Goal: Task Accomplishment & Management: Complete application form

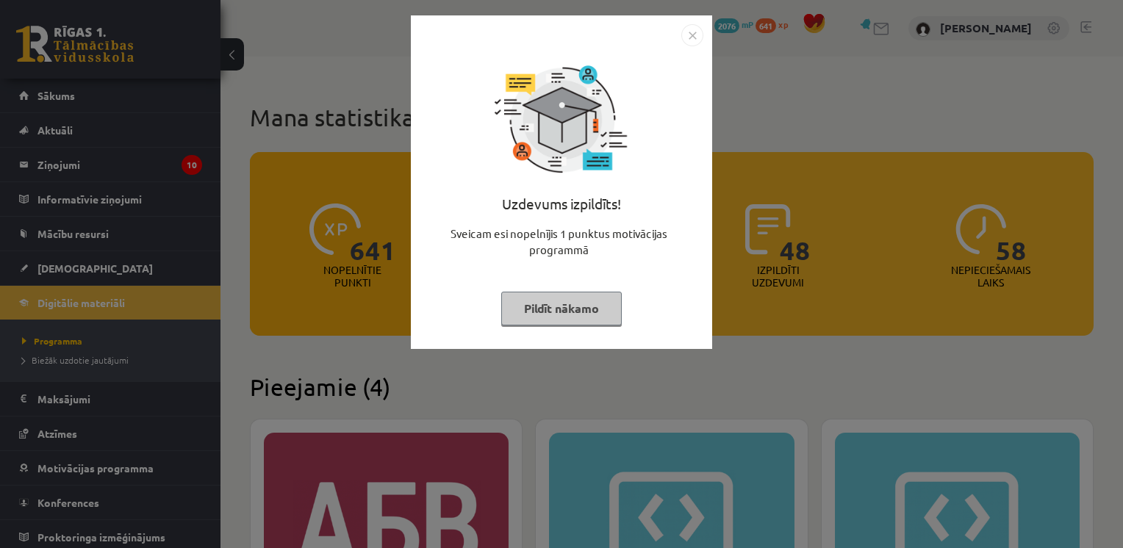
click at [585, 309] on button "Pildīt nākamo" at bounding box center [561, 309] width 121 height 34
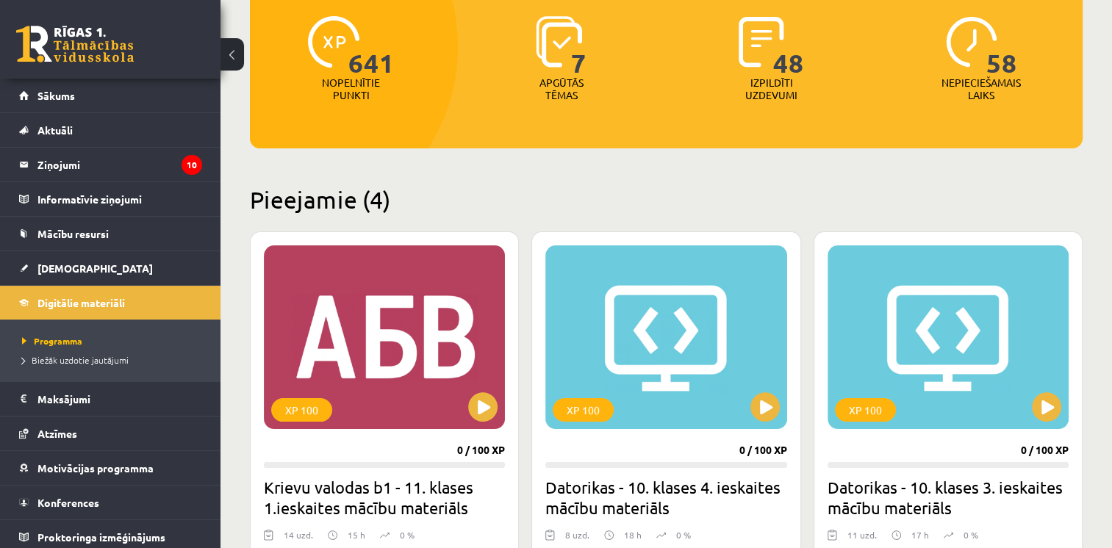
scroll to position [294, 0]
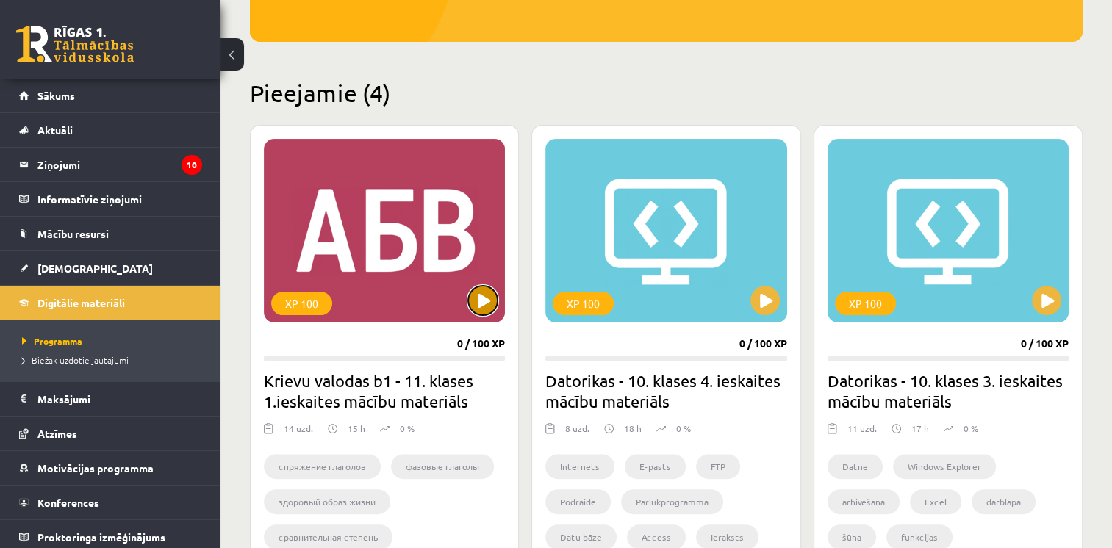
click at [488, 295] on button at bounding box center [482, 300] width 29 height 29
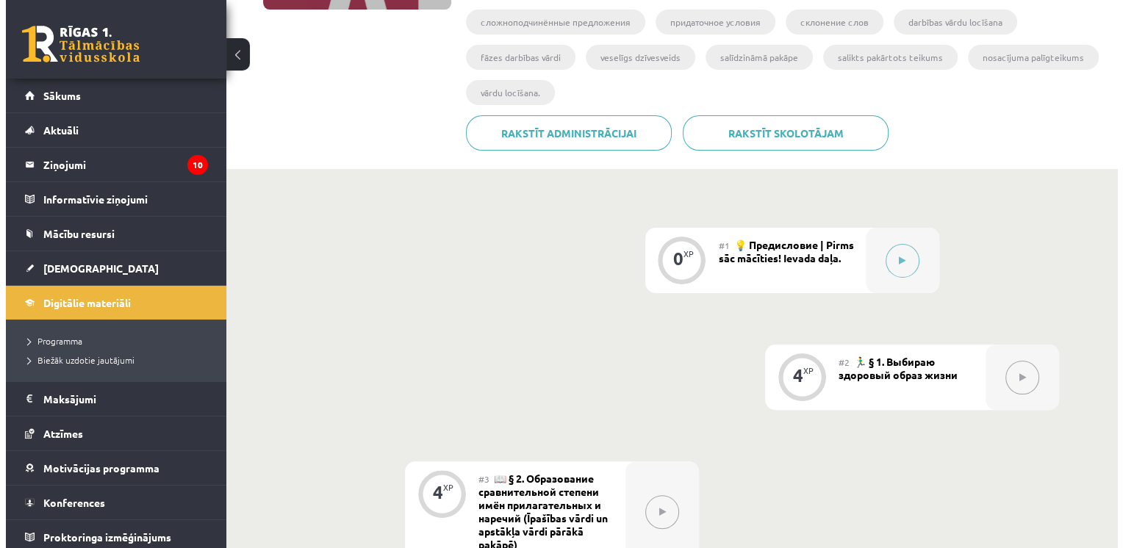
scroll to position [343, 0]
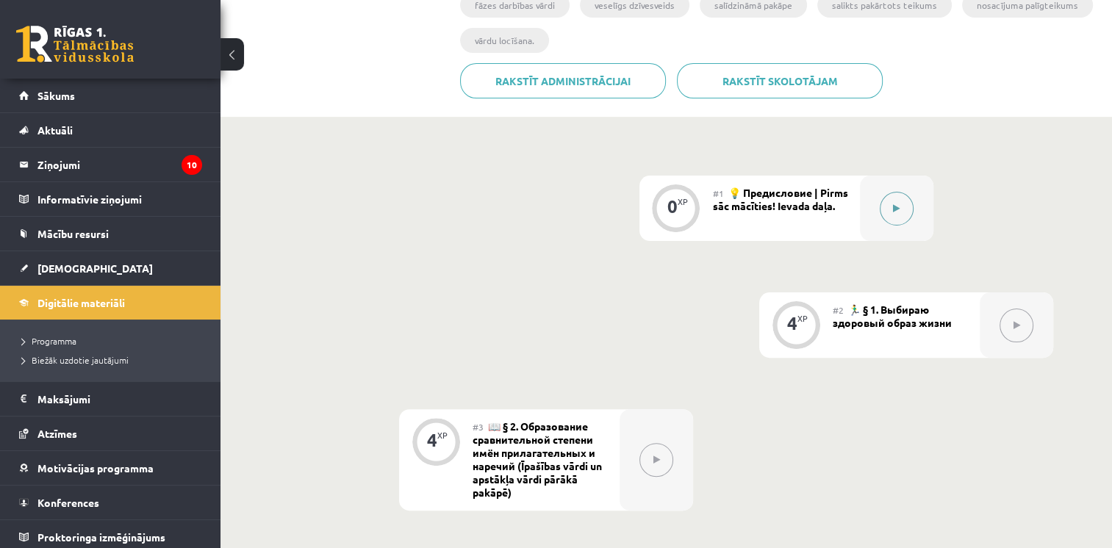
click at [897, 215] on button at bounding box center [897, 209] width 34 height 34
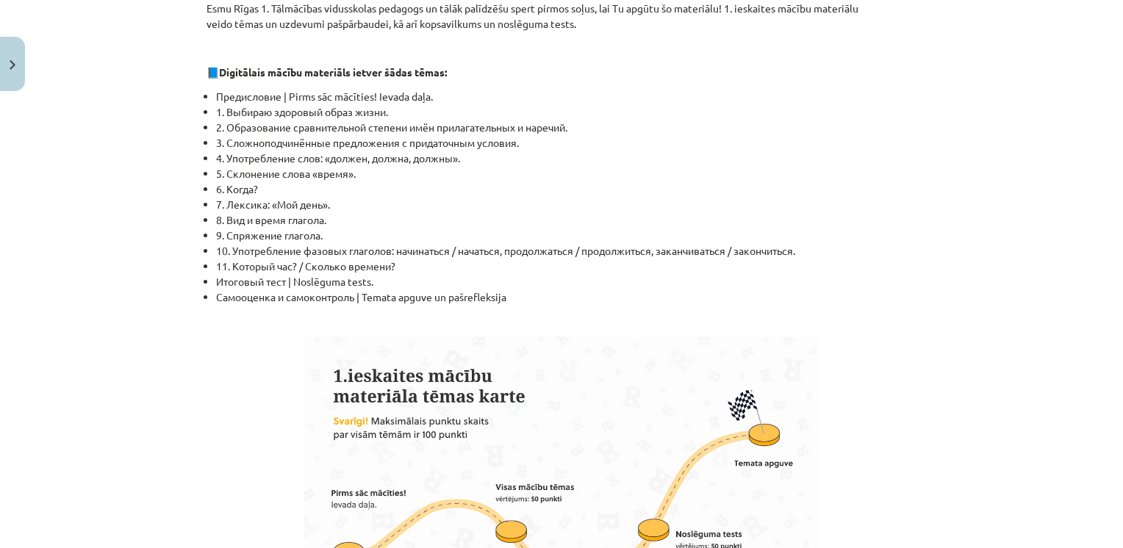
scroll to position [340, 0]
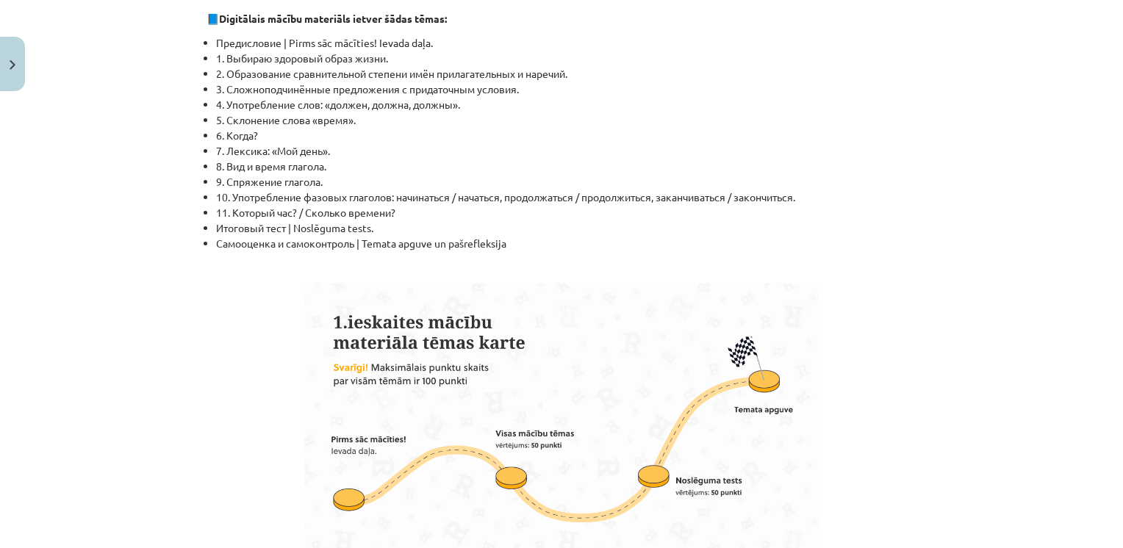
click at [736, 259] on p at bounding box center [561, 266] width 710 height 15
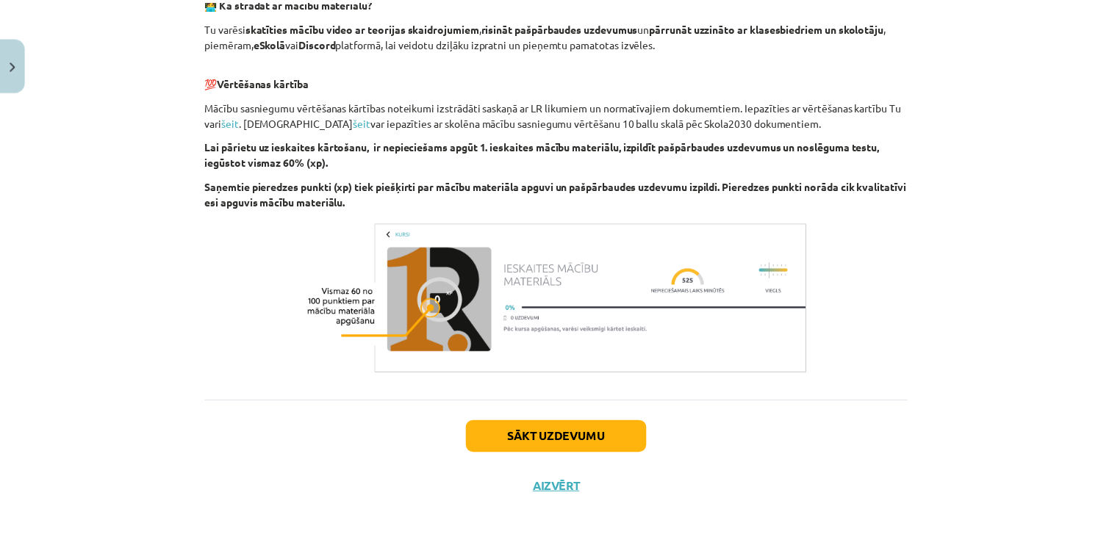
scroll to position [950, 0]
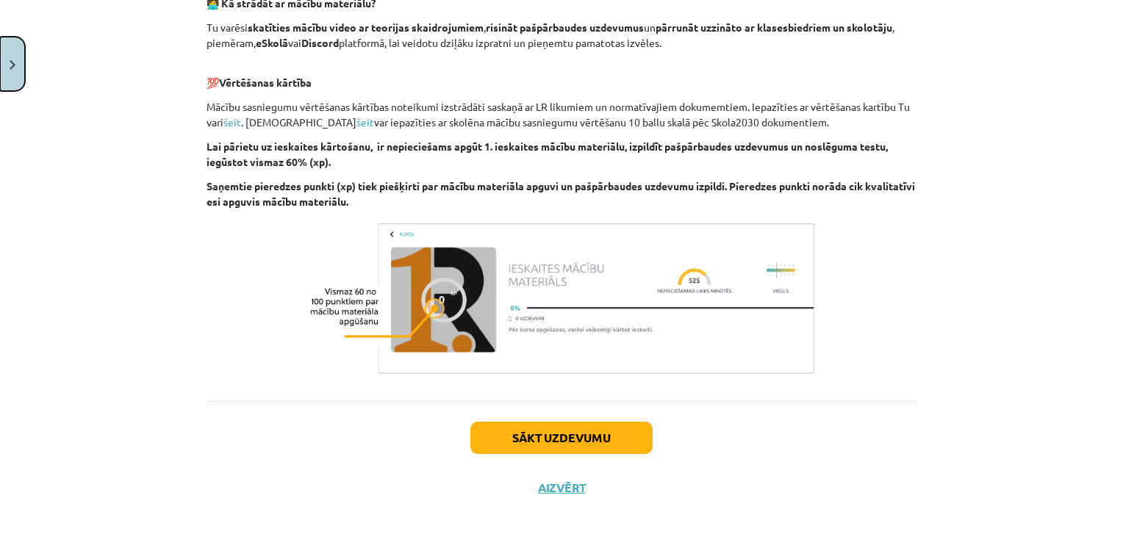
click at [12, 62] on img "Close" at bounding box center [13, 65] width 6 height 10
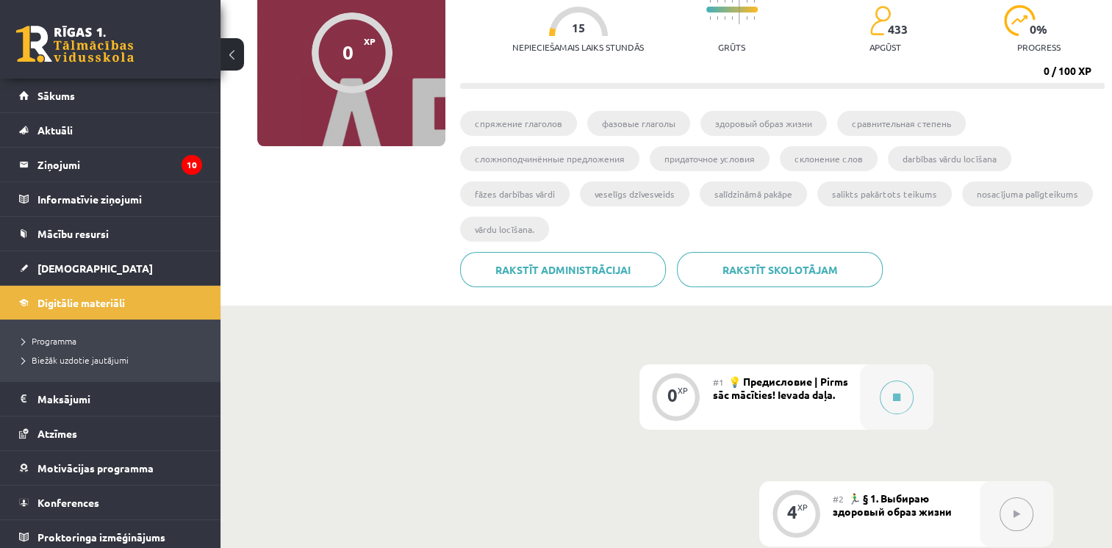
scroll to position [0, 0]
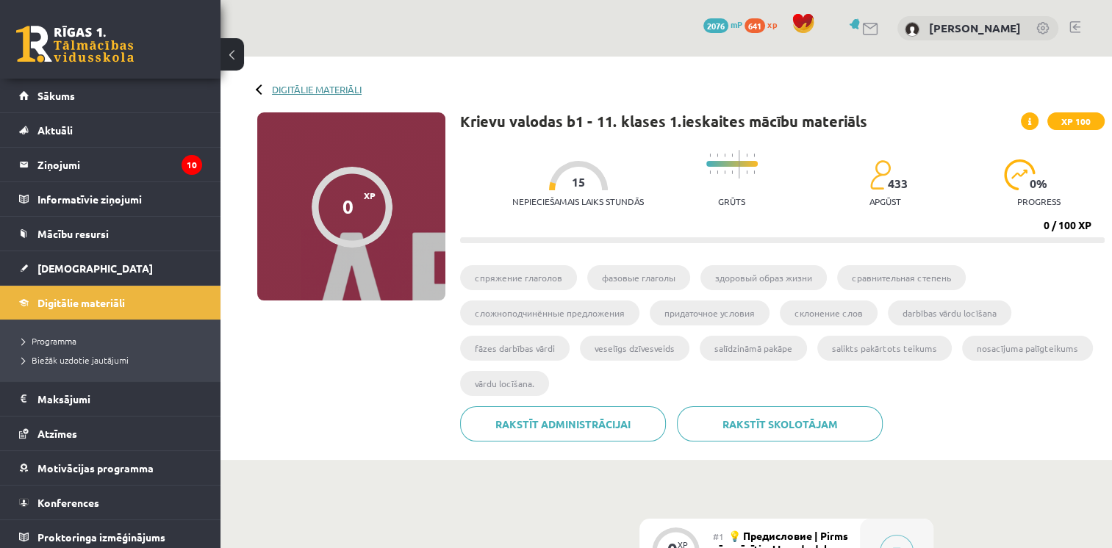
click at [306, 93] on link "Digitālie materiāli" at bounding box center [317, 89] width 90 height 11
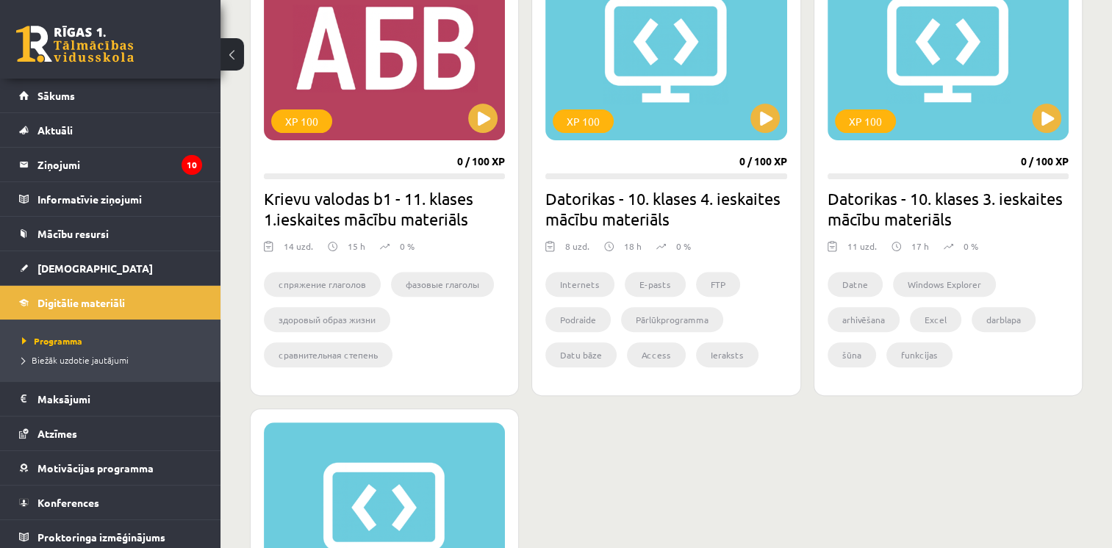
scroll to position [504, 0]
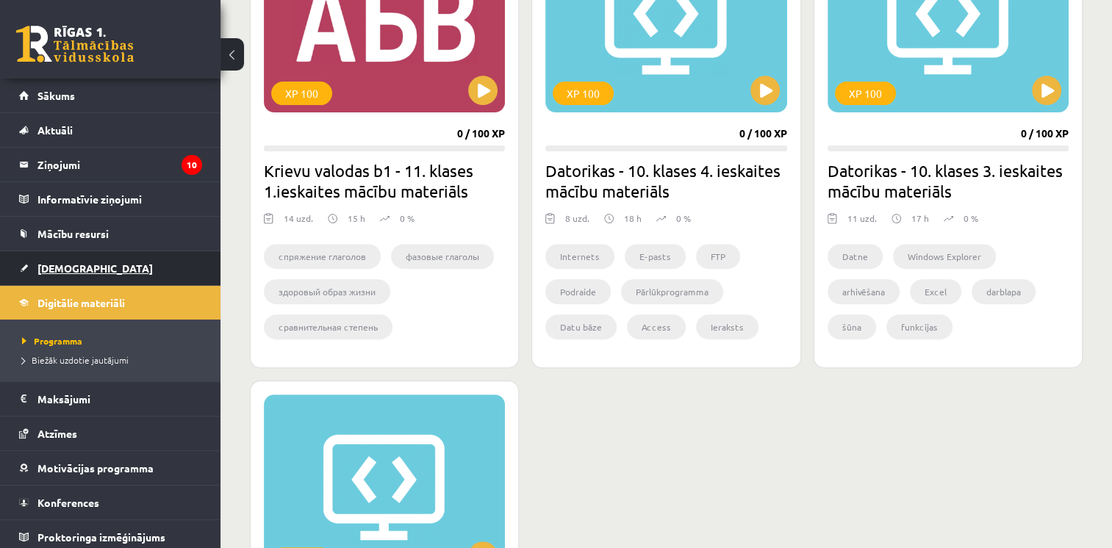
click at [48, 262] on span "[DEMOGRAPHIC_DATA]" at bounding box center [94, 268] width 115 height 13
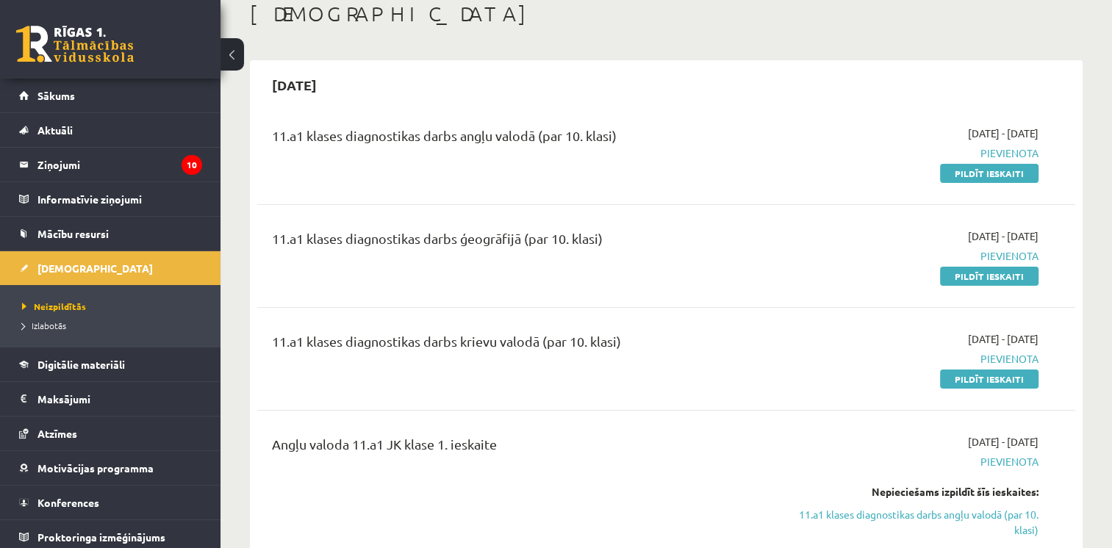
scroll to position [85, 0]
click at [976, 165] on link "Pildīt ieskaiti" at bounding box center [989, 172] width 98 height 19
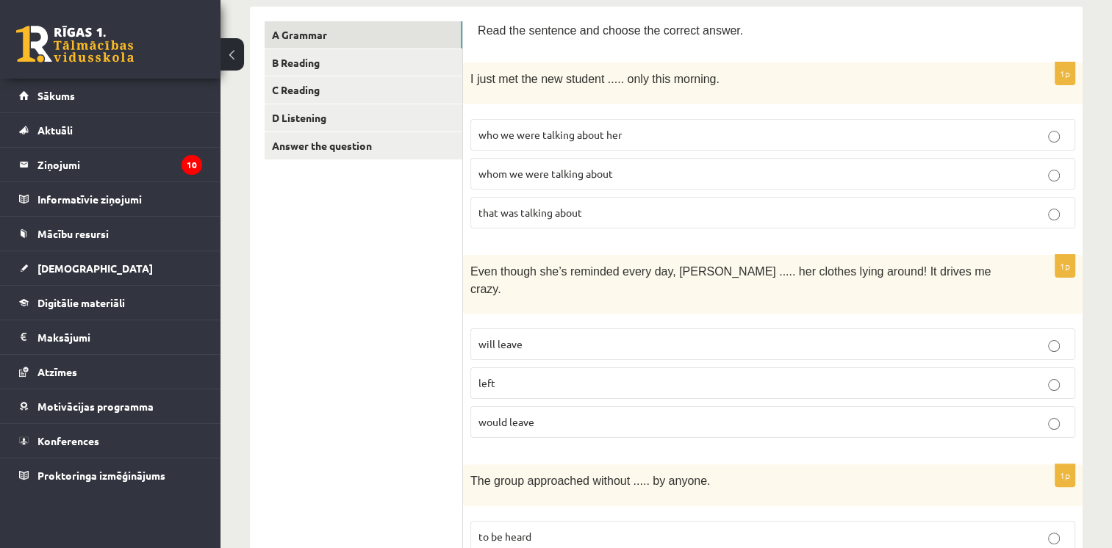
scroll to position [243, 0]
click at [624, 165] on p "whom we were talking about" at bounding box center [772, 172] width 589 height 15
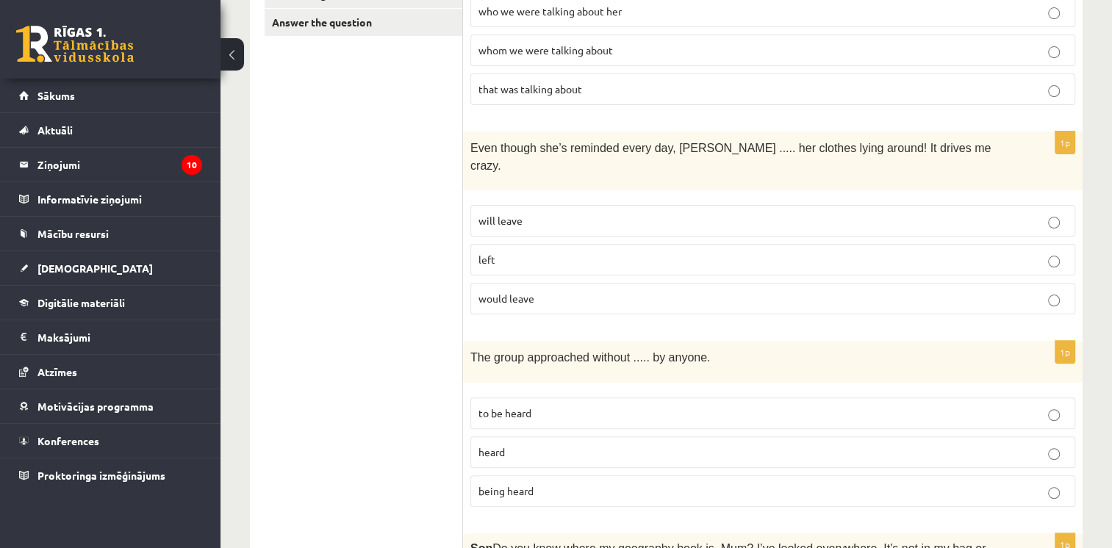
scroll to position [367, 0]
click at [570, 284] on label "would leave" at bounding box center [772, 298] width 605 height 32
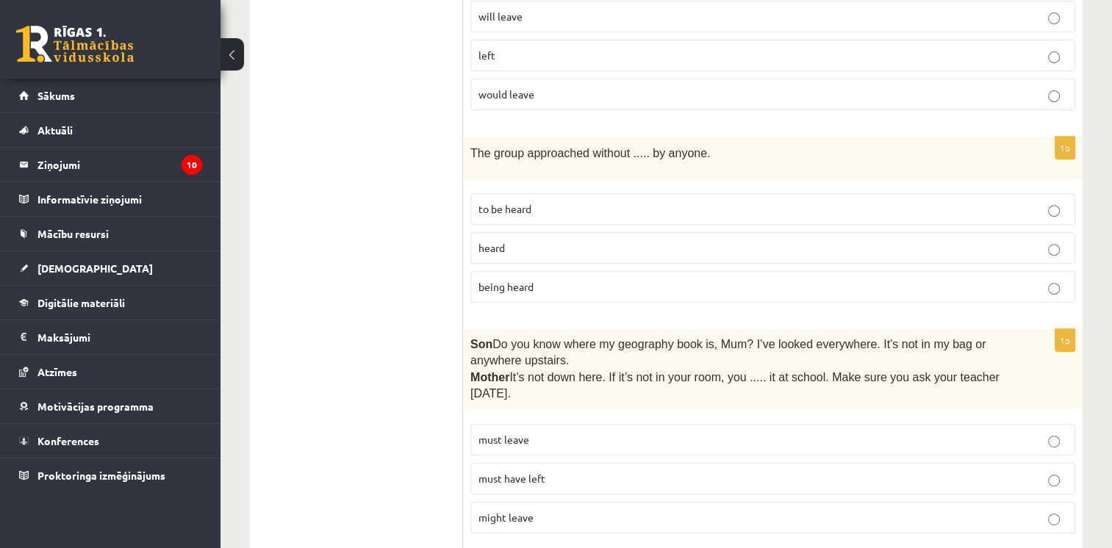
scroll to position [573, 0]
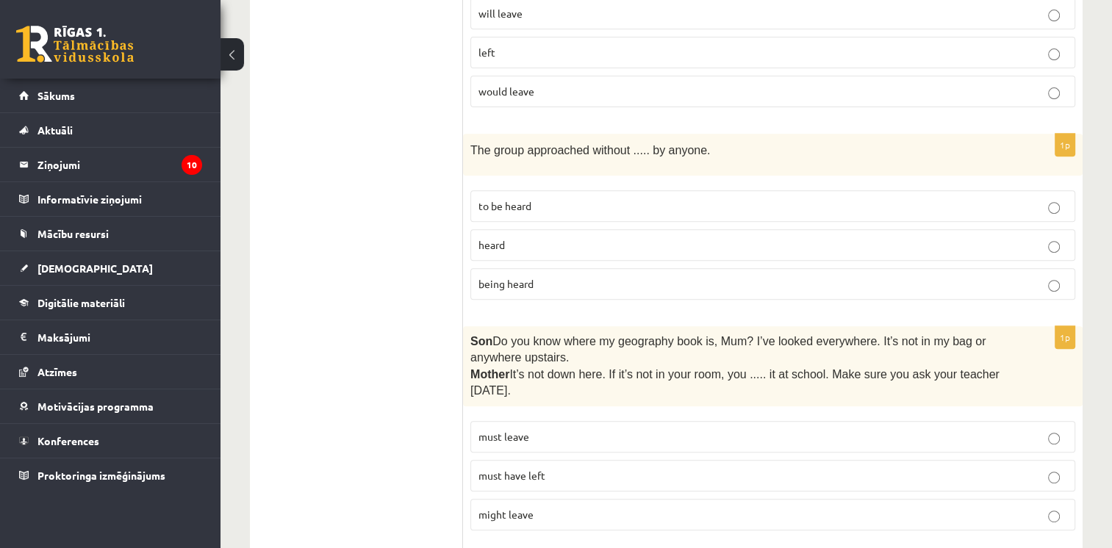
click at [564, 276] on p "being heard" at bounding box center [772, 283] width 589 height 15
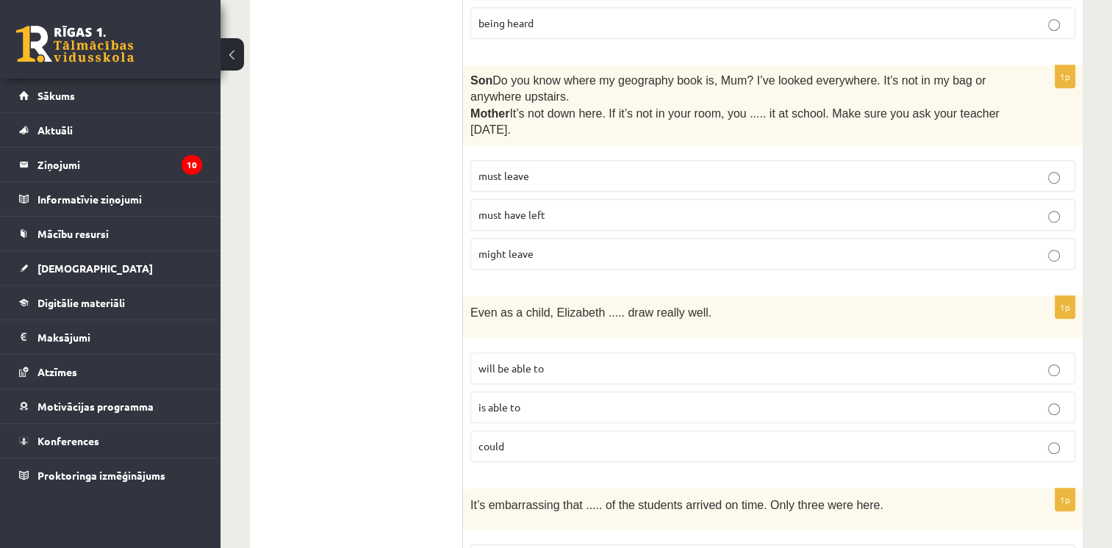
scroll to position [835, 0]
click at [617, 200] on label "must have left" at bounding box center [772, 214] width 605 height 32
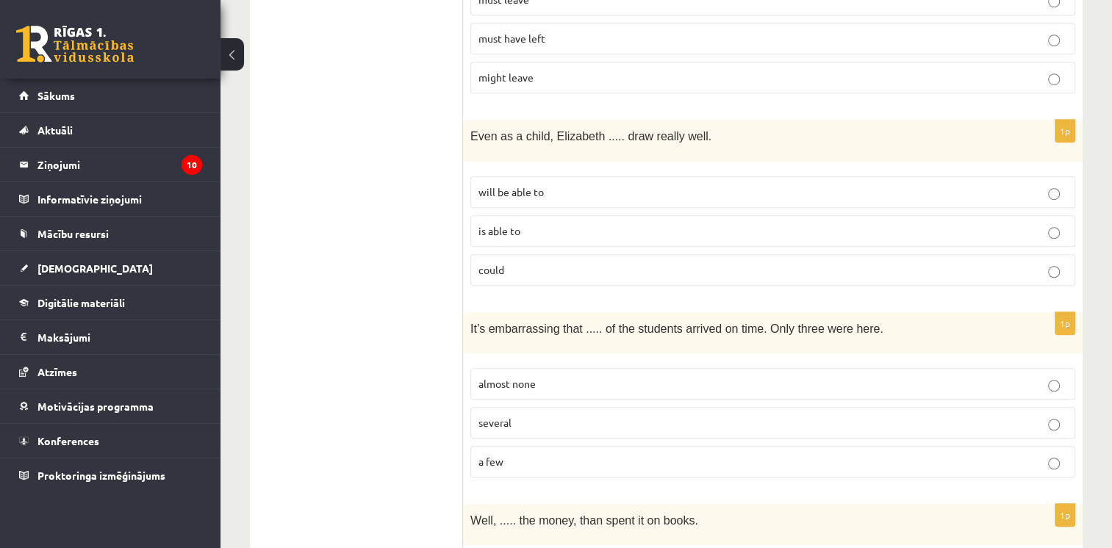
scroll to position [1011, 0]
click at [534, 262] on p "could" at bounding box center [772, 269] width 589 height 15
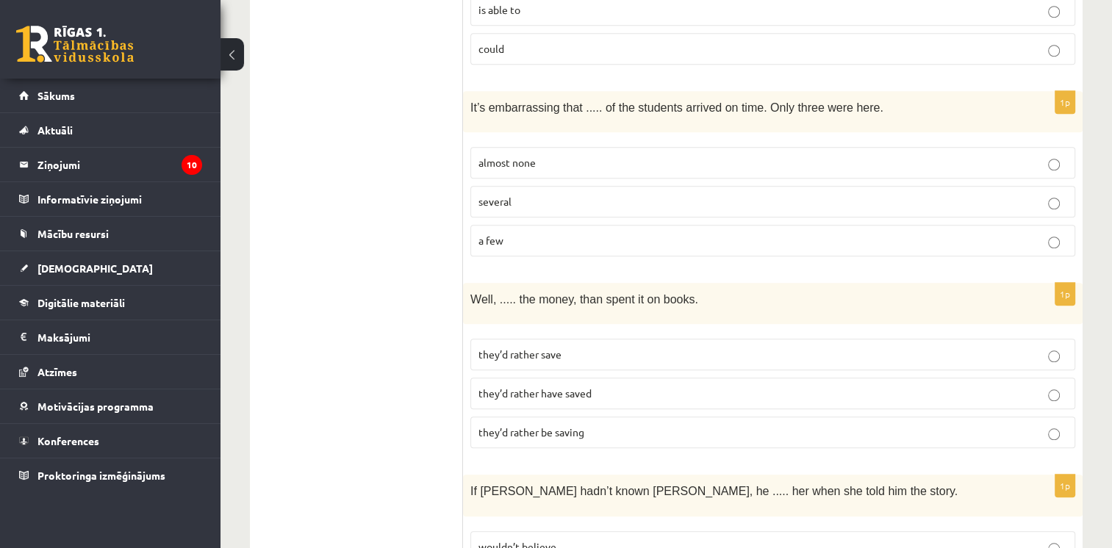
scroll to position [1231, 0]
click at [689, 156] on p "almost none" at bounding box center [772, 163] width 589 height 15
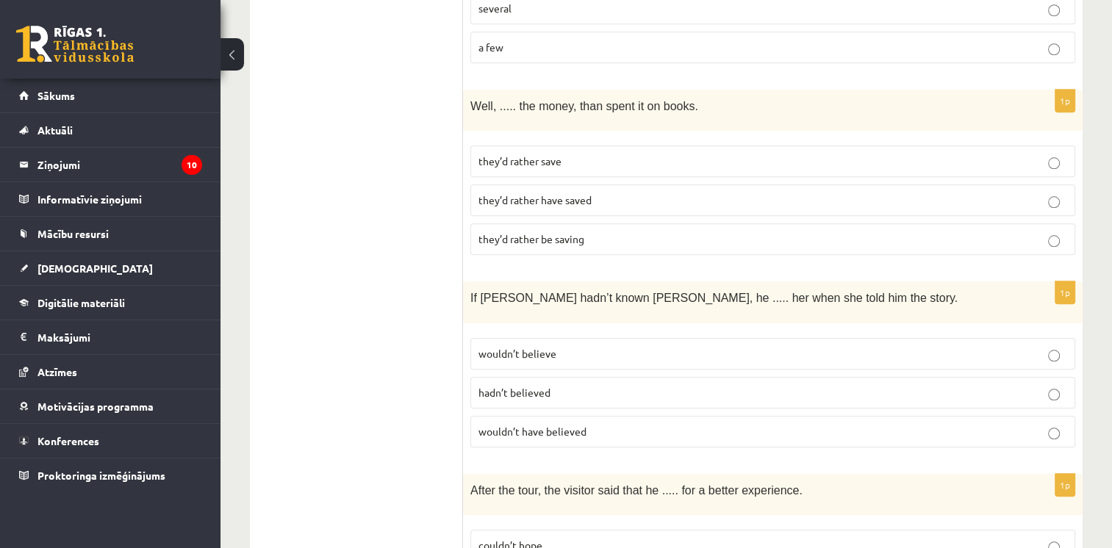
scroll to position [1429, 0]
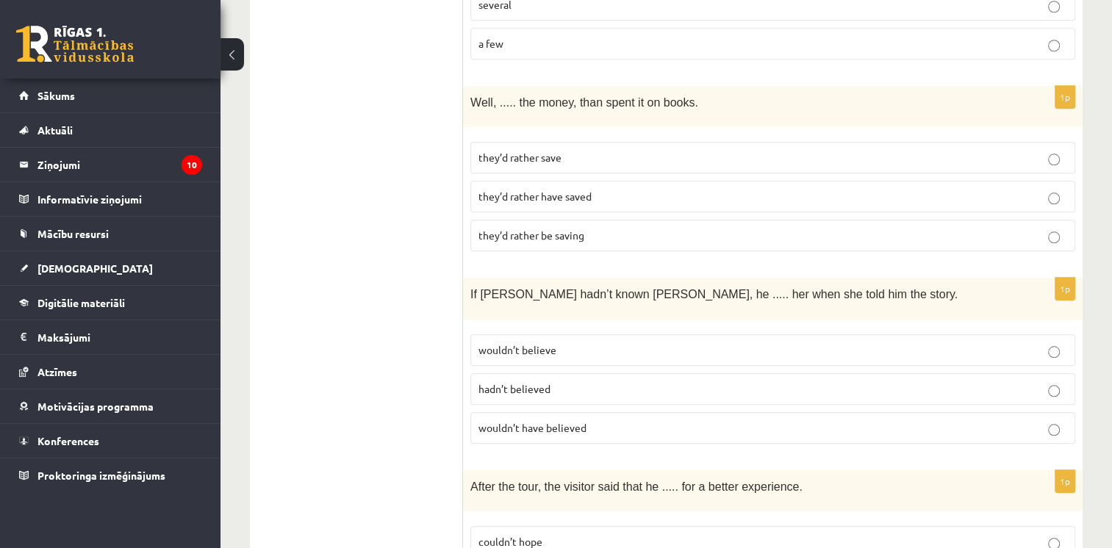
click at [600, 150] on p "they’d rather save" at bounding box center [772, 157] width 589 height 15
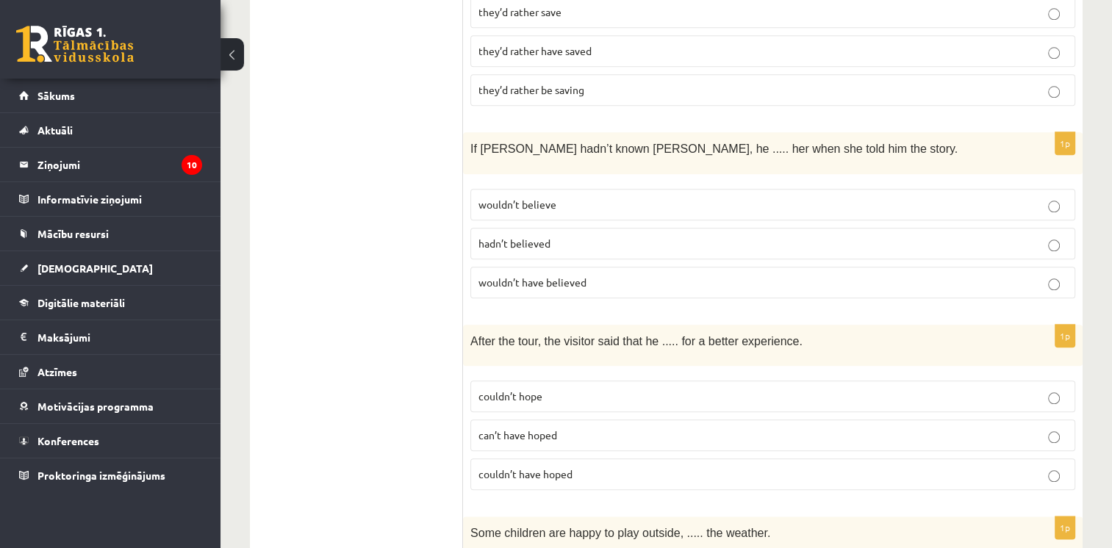
scroll to position [1575, 0]
click at [586, 274] on p "wouldn’t have believed" at bounding box center [772, 281] width 589 height 15
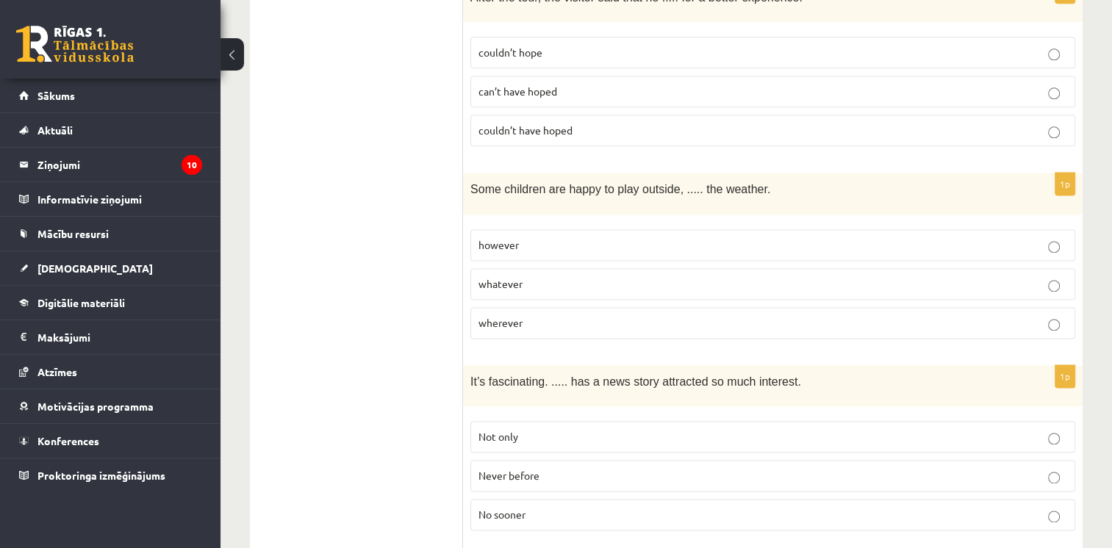
scroll to position [1889, 0]
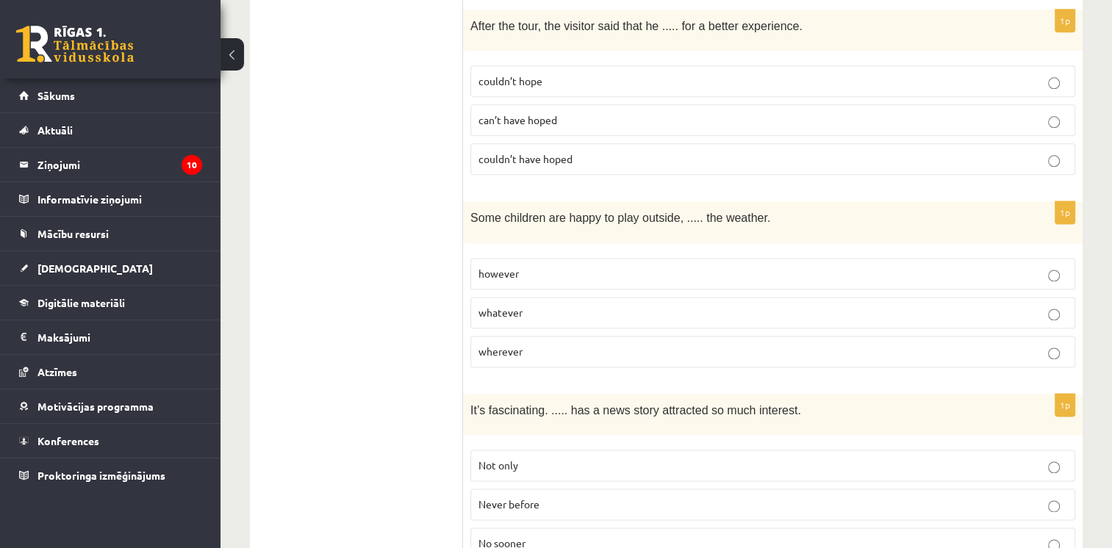
click at [645, 151] on p "couldn’t have hoped" at bounding box center [772, 158] width 589 height 15
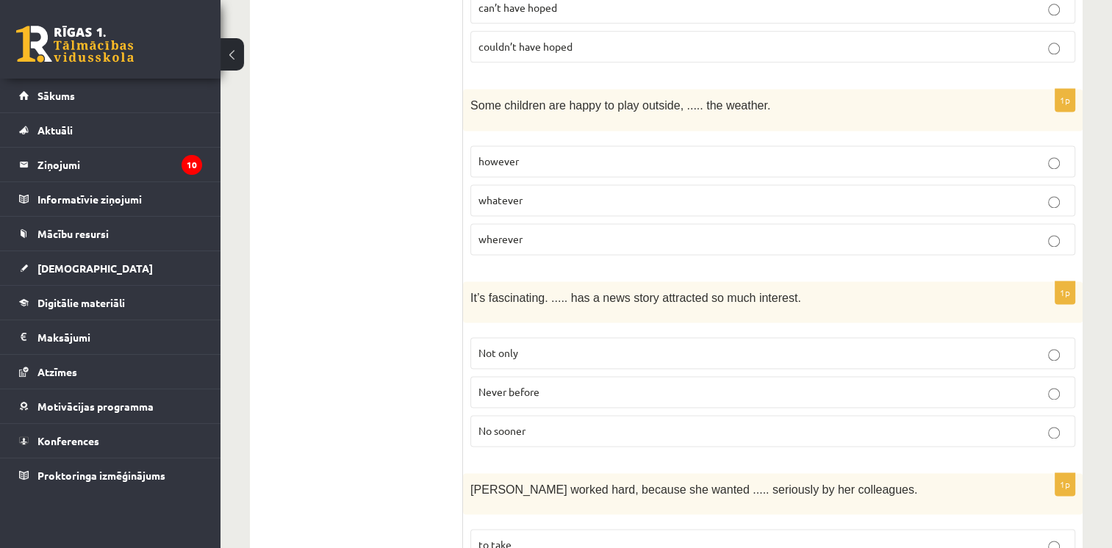
scroll to position [2016, 0]
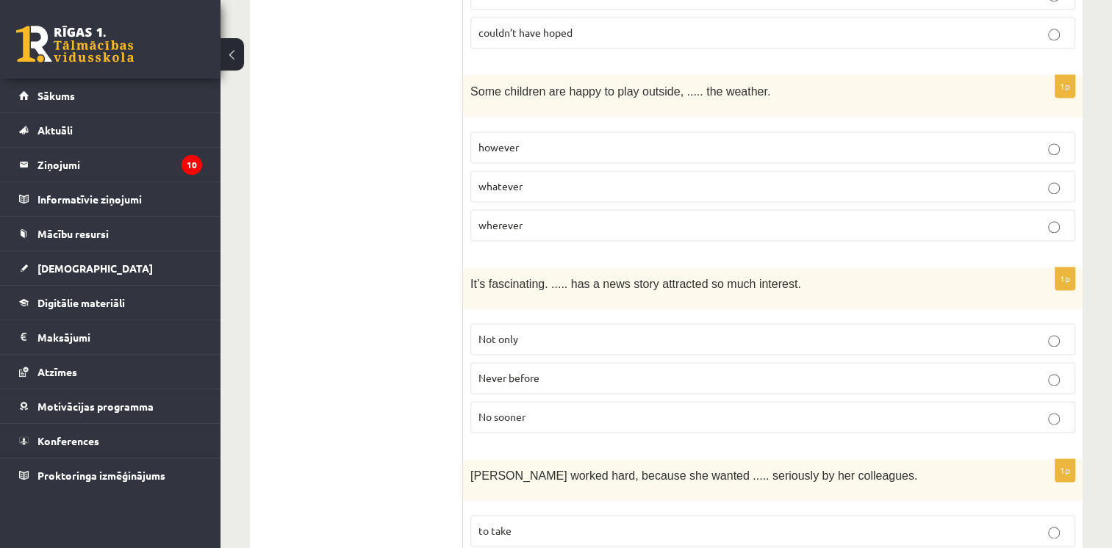
click at [541, 209] on label "wherever" at bounding box center [772, 225] width 605 height 32
click at [558, 179] on p "whatever" at bounding box center [772, 186] width 589 height 15
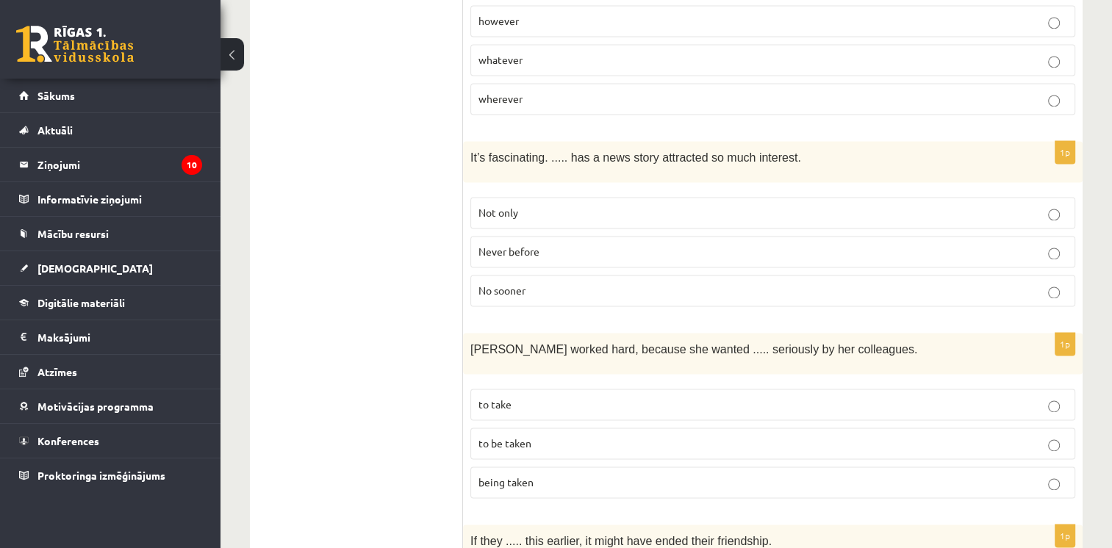
scroll to position [2175, 0]
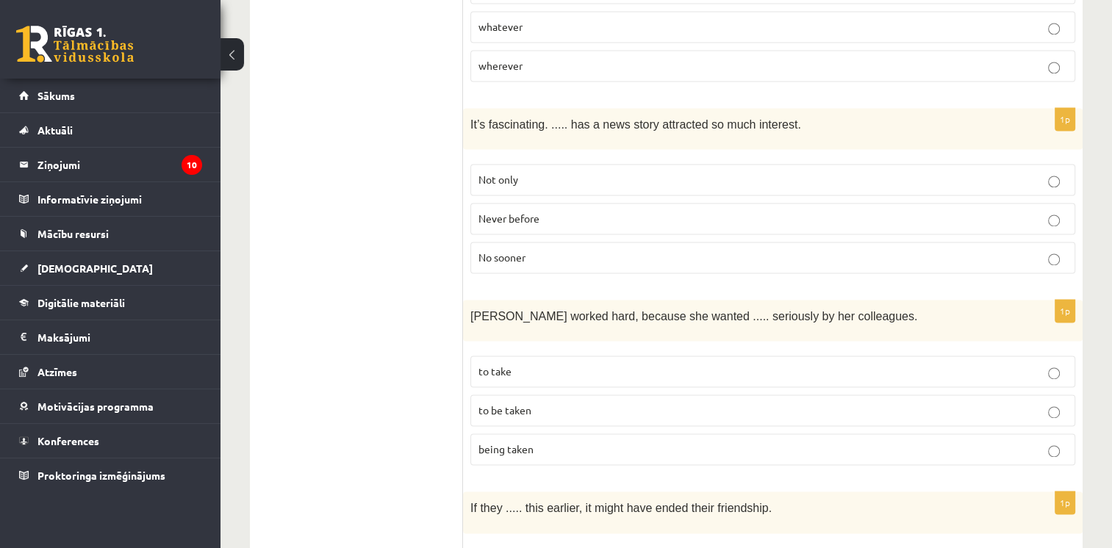
click at [541, 211] on p "Never before" at bounding box center [772, 218] width 589 height 15
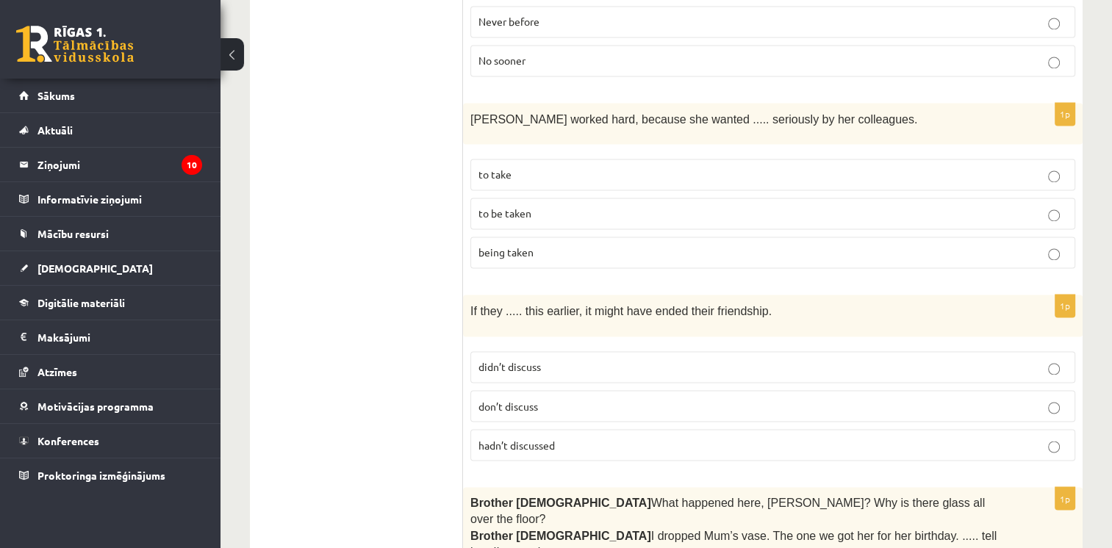
scroll to position [2374, 0]
click at [541, 196] on label "to be taken" at bounding box center [772, 212] width 605 height 32
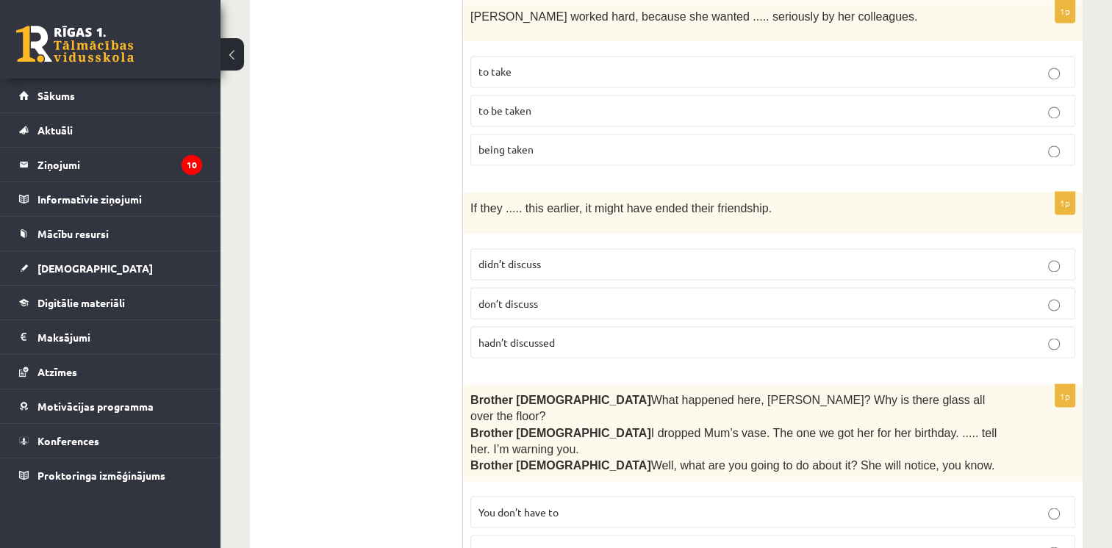
scroll to position [2485, 0]
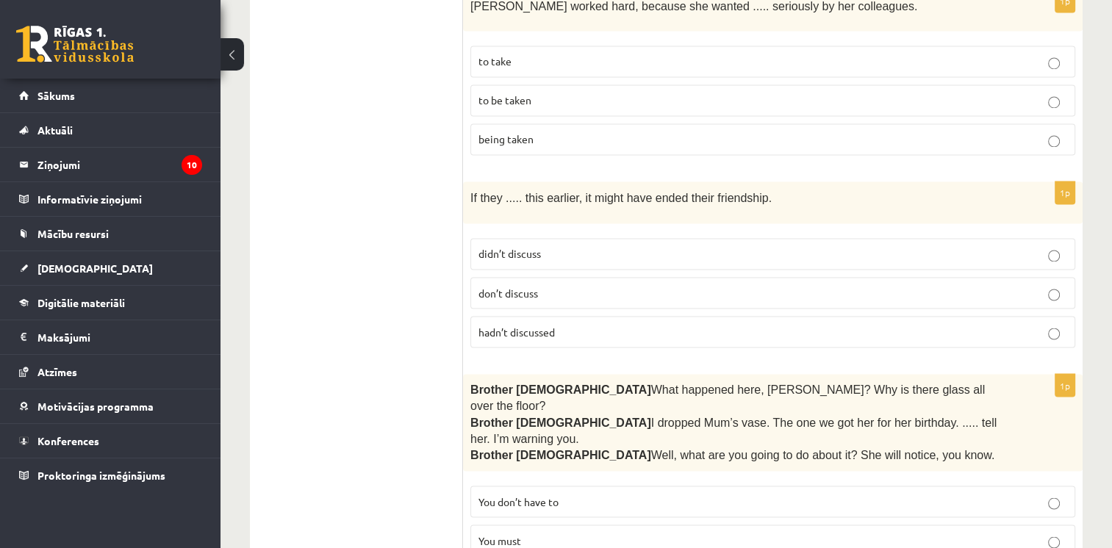
click at [556, 316] on label "hadn’t discussed" at bounding box center [772, 332] width 605 height 32
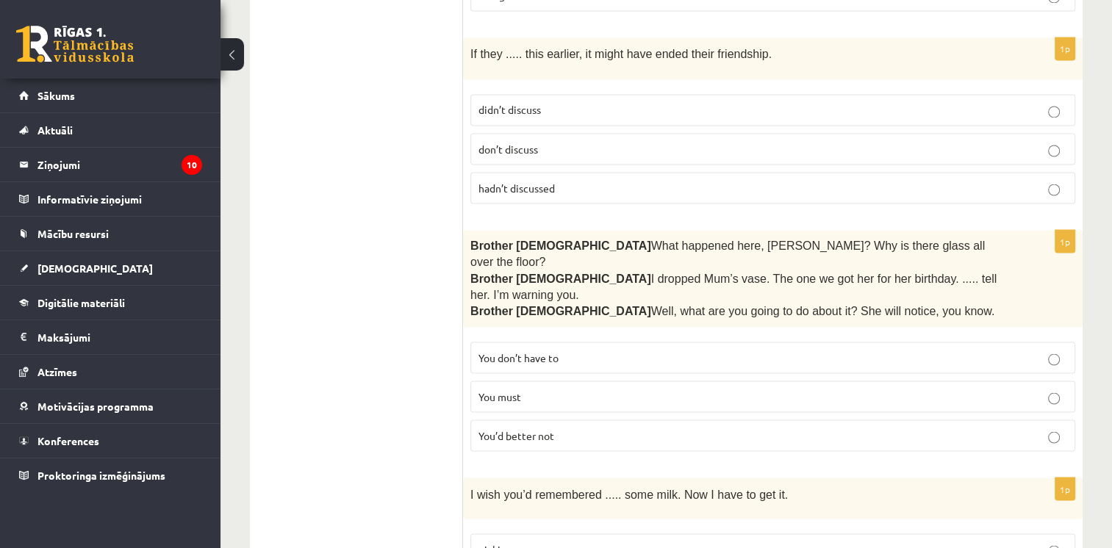
scroll to position [2630, 0]
click at [541, 428] on span "You’d better not" at bounding box center [516, 434] width 76 height 13
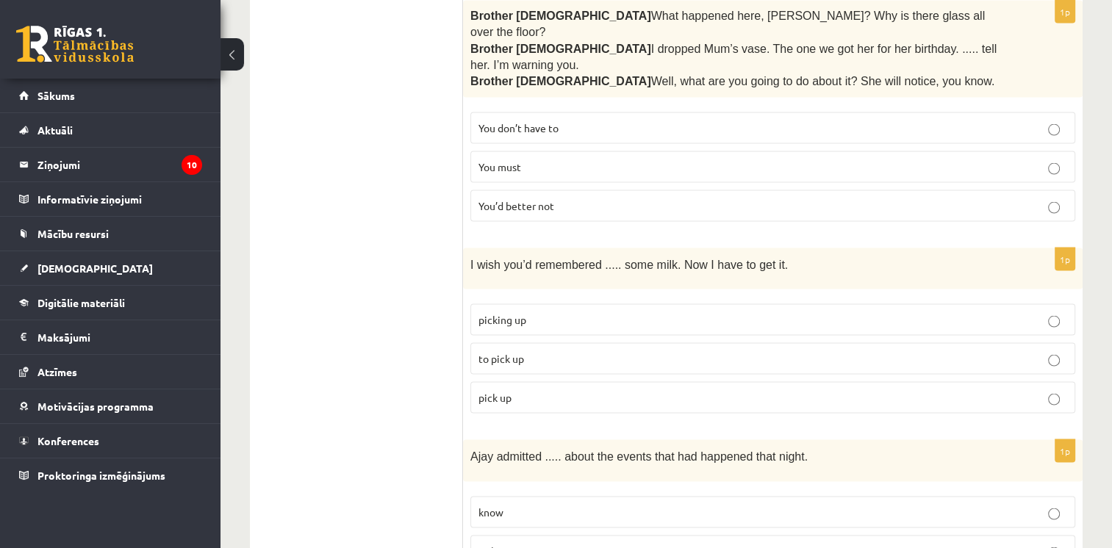
scroll to position [2872, 0]
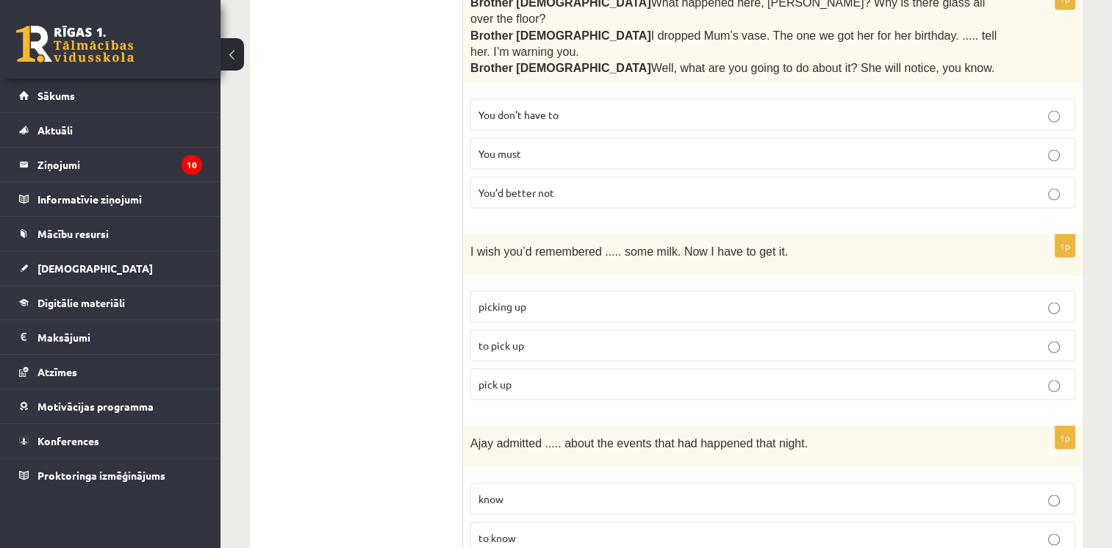
click at [529, 338] on p "to pick up" at bounding box center [772, 345] width 589 height 15
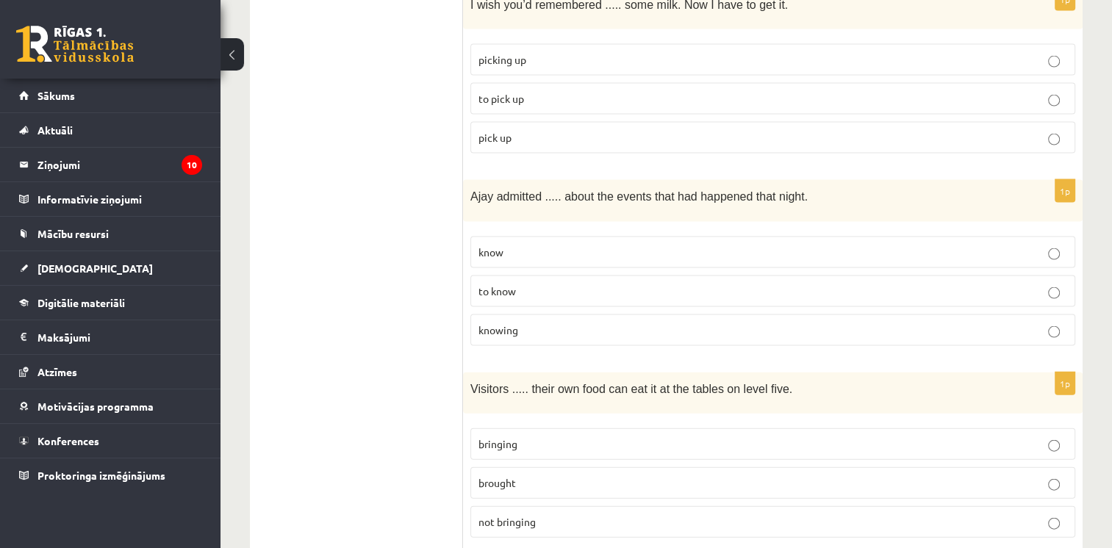
scroll to position [3136, 0]
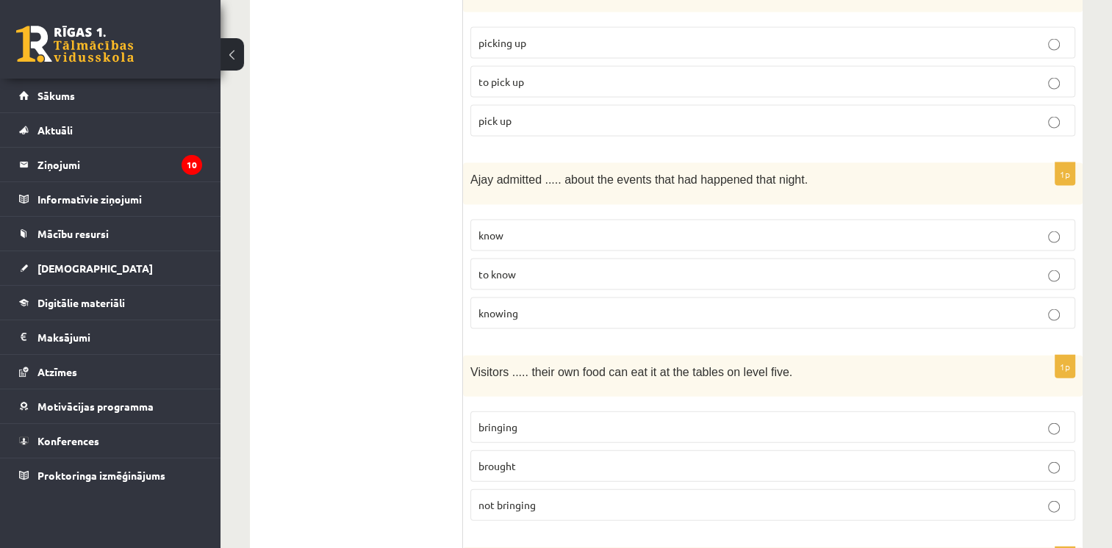
click at [520, 306] on p "knowing" at bounding box center [772, 313] width 589 height 15
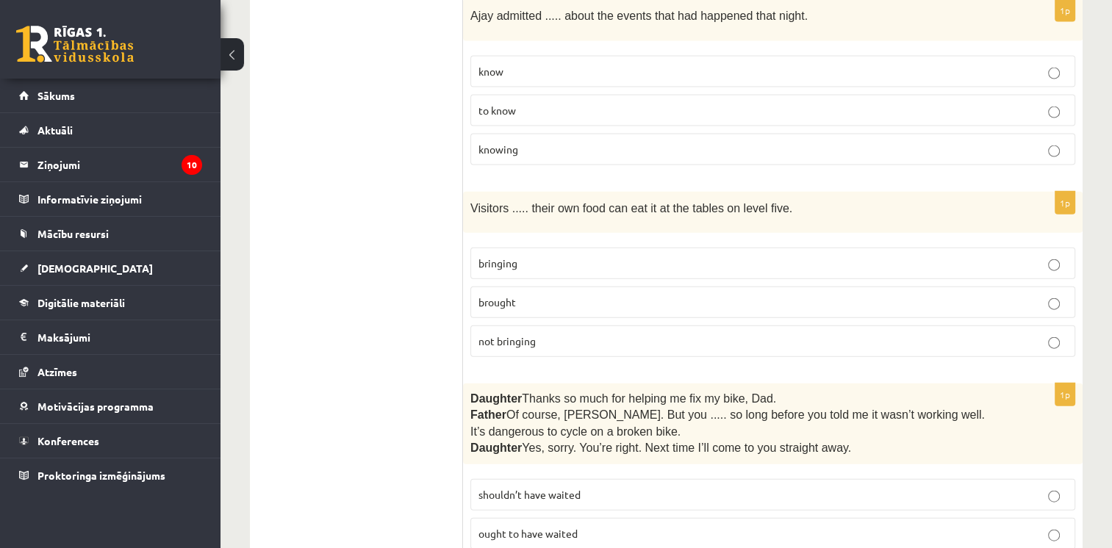
scroll to position [3303, 0]
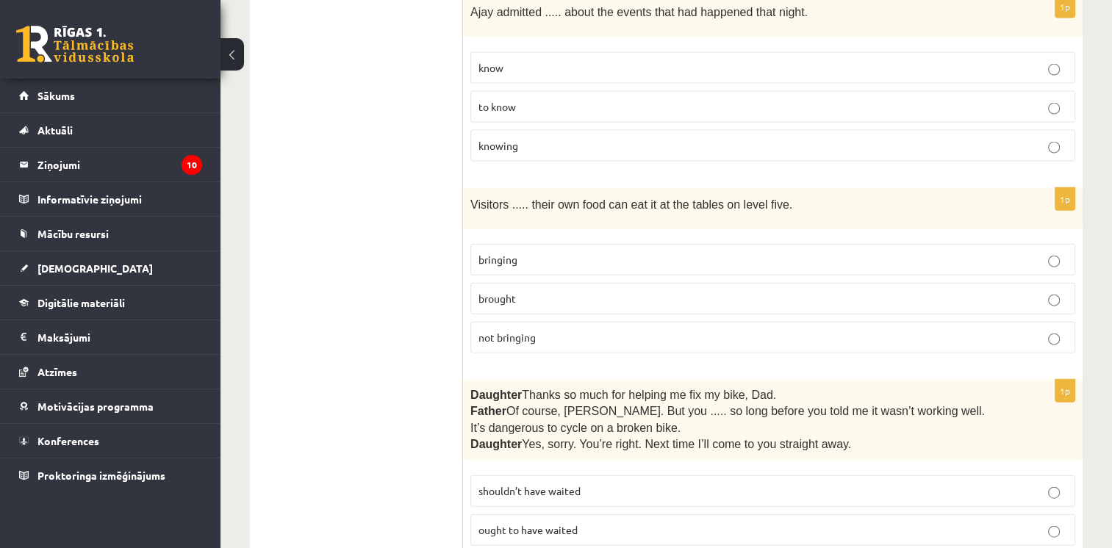
click at [544, 244] on label "bringing" at bounding box center [772, 260] width 605 height 32
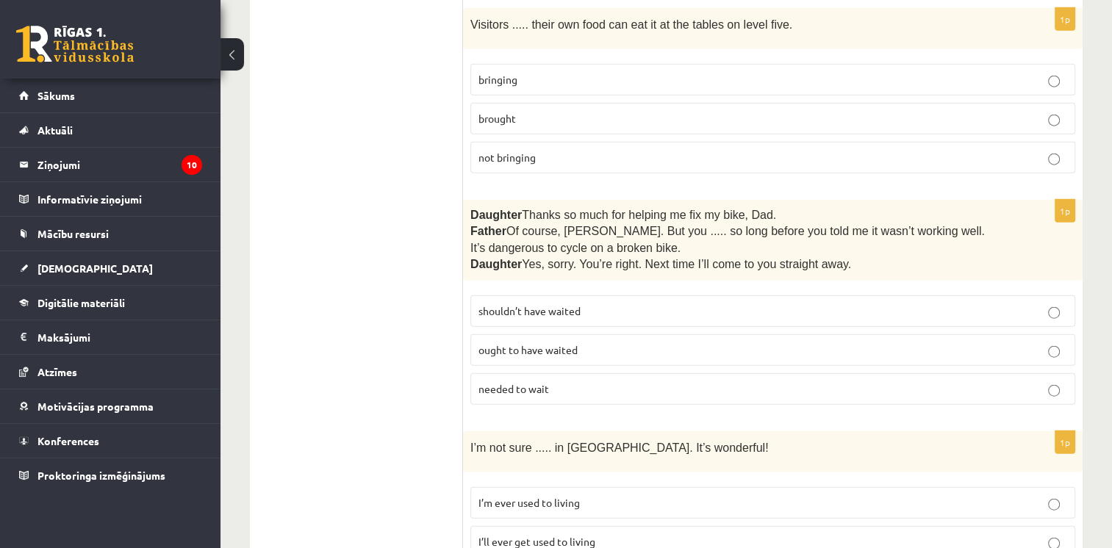
scroll to position [3483, 0]
click at [574, 304] on span "shouldn’t have waited" at bounding box center [529, 310] width 102 height 13
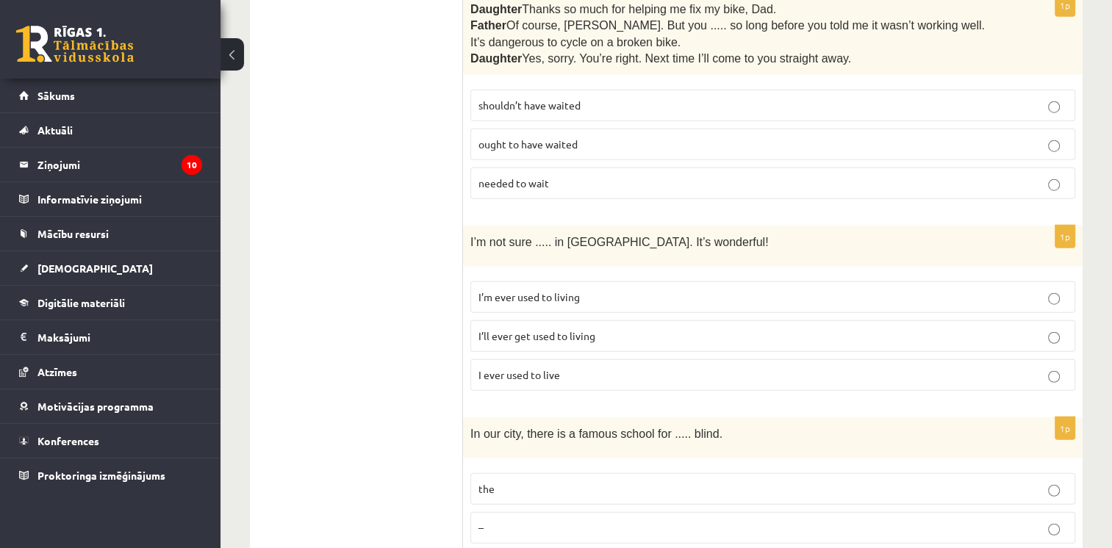
scroll to position [3689, 0]
click at [561, 329] on span "I’ll ever get used to living" at bounding box center [536, 335] width 117 height 13
click at [539, 481] on p "the" at bounding box center [772, 488] width 589 height 15
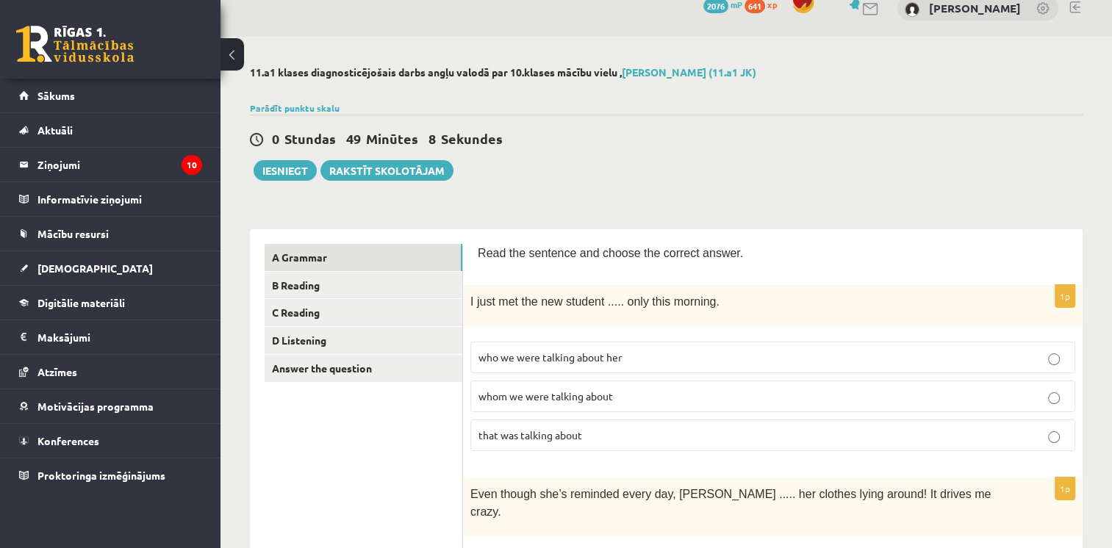
scroll to position [0, 0]
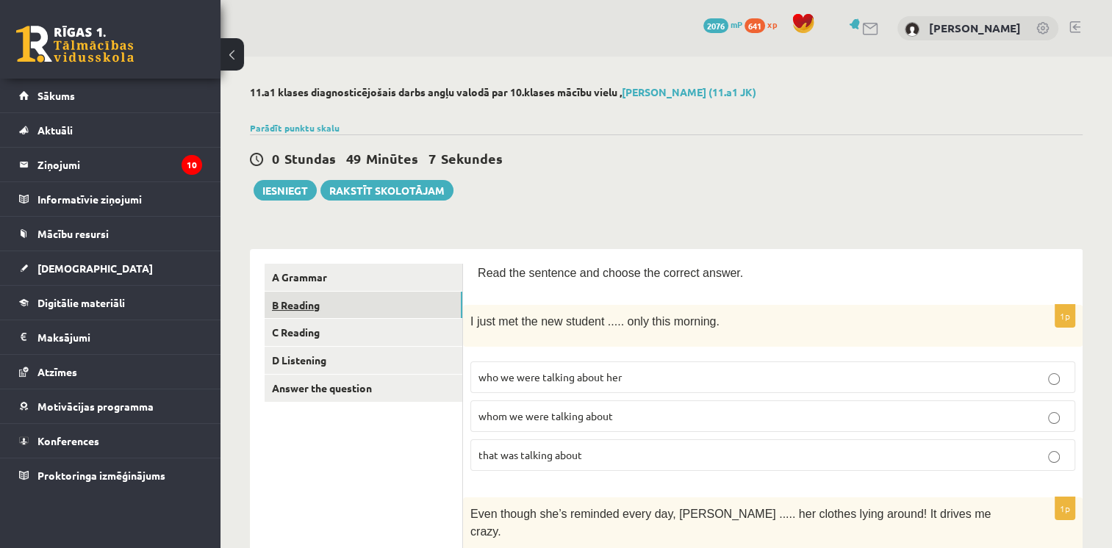
click at [317, 312] on link "B Reading" at bounding box center [364, 305] width 198 height 27
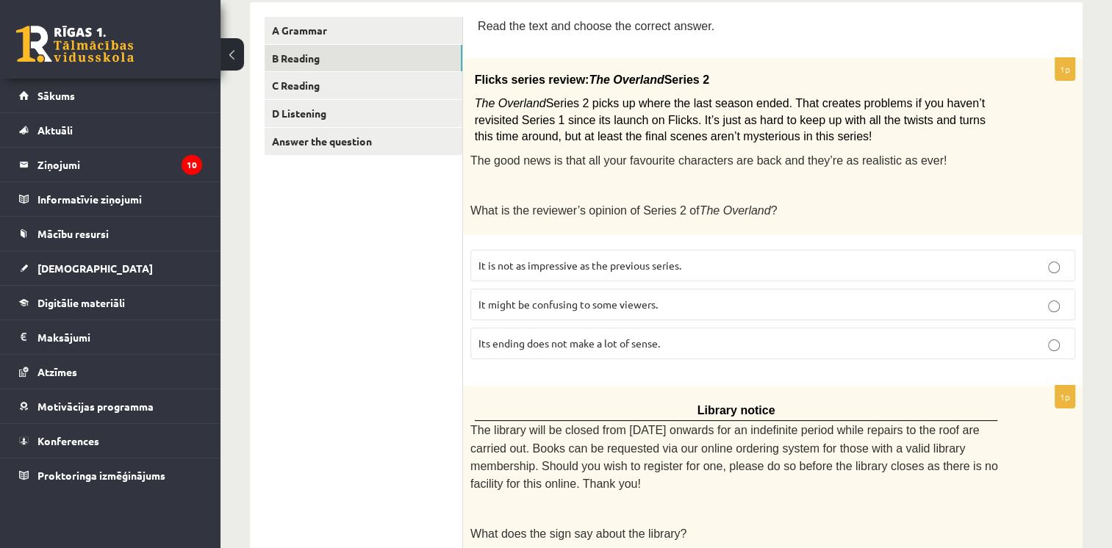
scroll to position [234, 0]
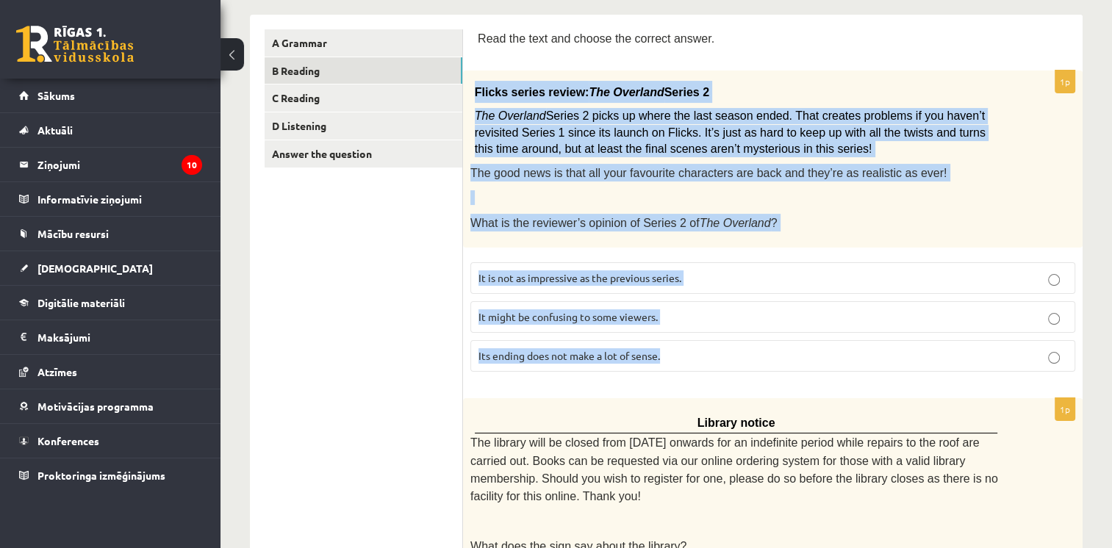
drag, startPoint x: 472, startPoint y: 85, endPoint x: 709, endPoint y: 353, distance: 357.6
click at [709, 353] on div "1p Flicks series review: The Overland Series 2 The Overland Series 2 picks up w…" at bounding box center [772, 227] width 619 height 313
copy div "Flicks series review: The Overland Series 2 The Overland Series 2 picks up wher…"
click at [755, 92] on p "Flicks series review: The Overland Series 2" at bounding box center [736, 92] width 523 height 22
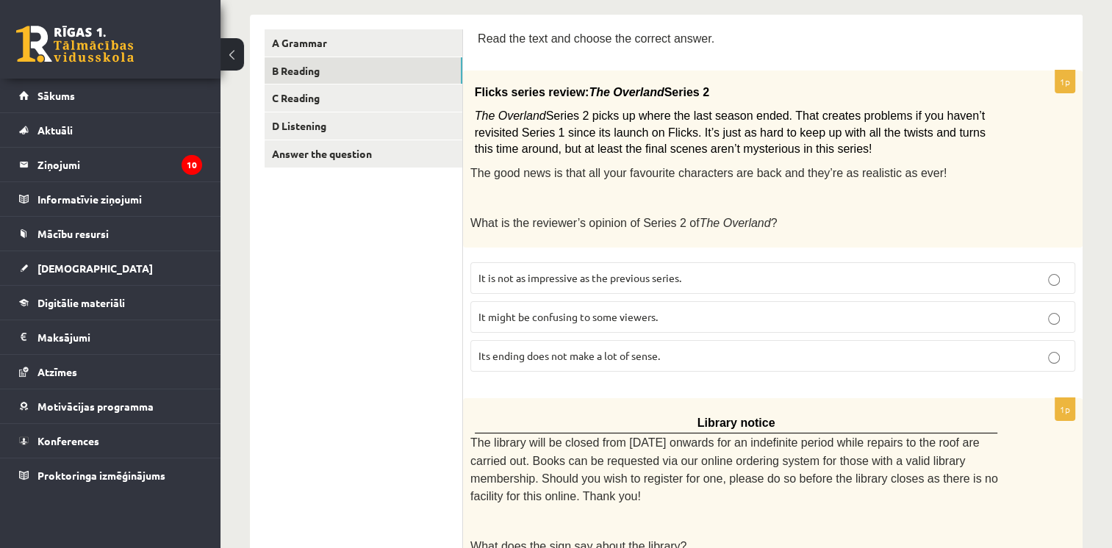
click at [554, 321] on label "It might be confusing to some viewers." at bounding box center [772, 317] width 605 height 32
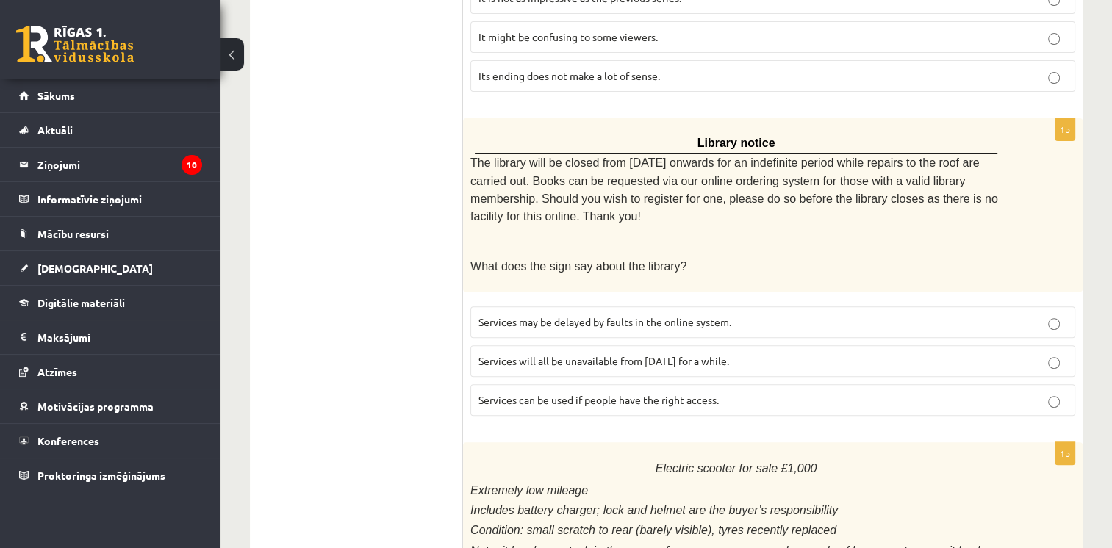
scroll to position [523, 0]
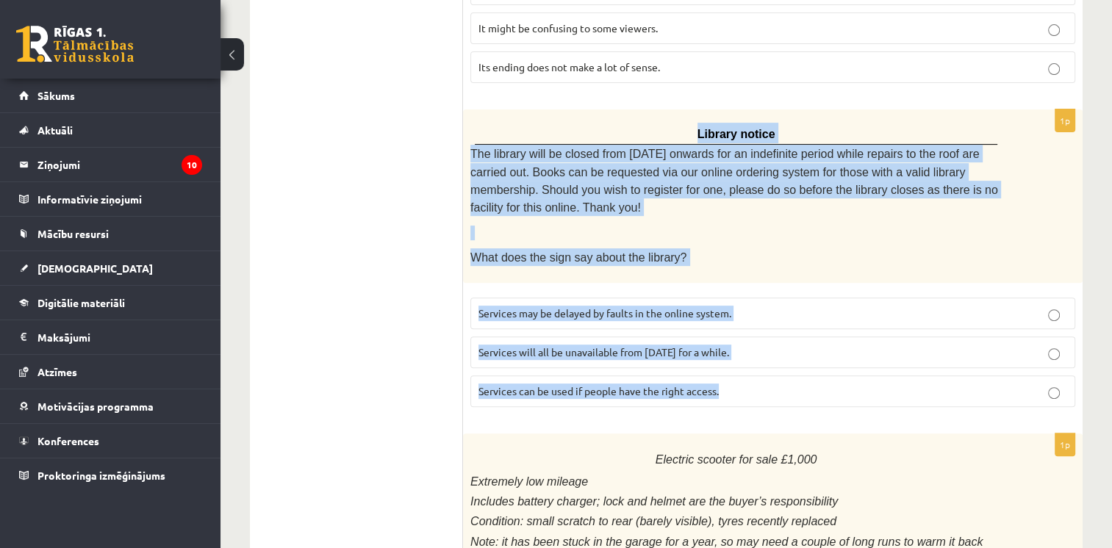
drag, startPoint x: 473, startPoint y: 112, endPoint x: 782, endPoint y: 363, distance: 397.6
click at [782, 363] on div "1p Library notice The library will be closed from Monday onwards for an indefin…" at bounding box center [772, 263] width 619 height 309
drag, startPoint x: 782, startPoint y: 363, endPoint x: 741, endPoint y: 165, distance: 201.9
copy div "Library notice The library will be closed from Monday onwards for an indefinite…"
click at [620, 112] on div "Library notice The library will be closed from Monday onwards for an indefinite…" at bounding box center [772, 195] width 619 height 173
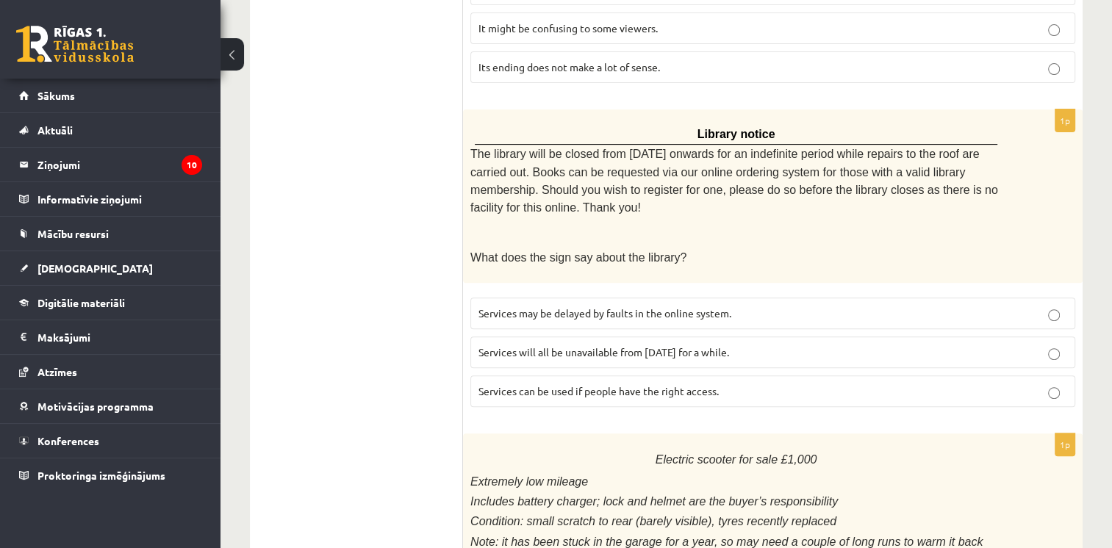
click at [553, 383] on label "Services can be used if people have the right access." at bounding box center [772, 392] width 605 height 32
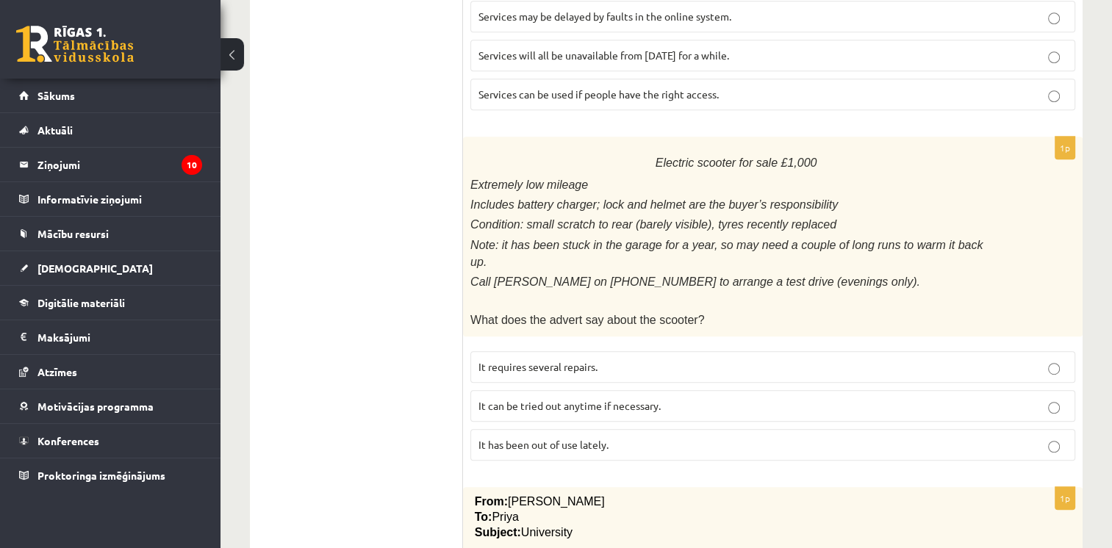
scroll to position [822, 0]
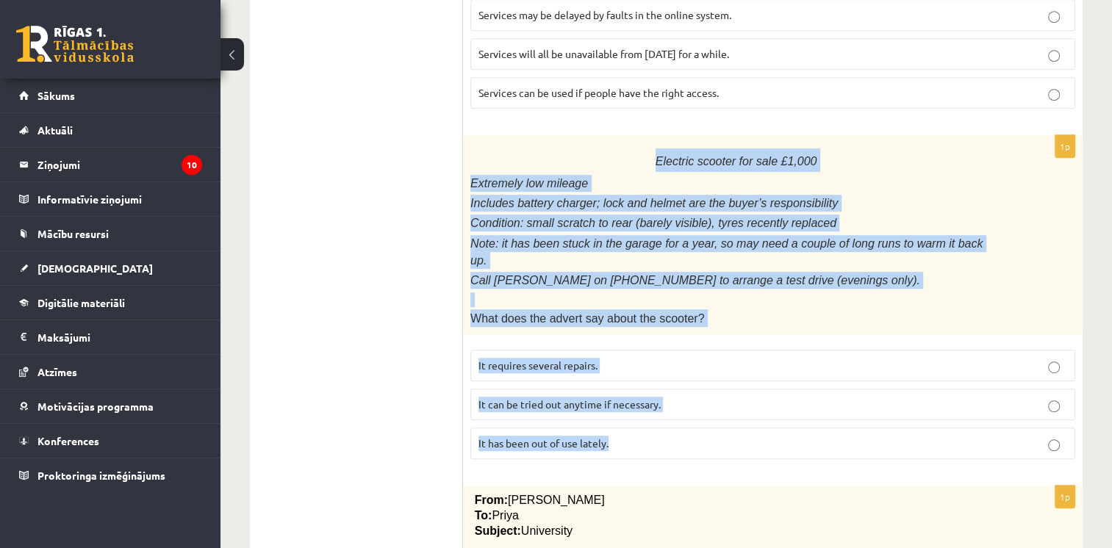
drag, startPoint x: 506, startPoint y: 133, endPoint x: 648, endPoint y: 408, distance: 309.3
click at [648, 408] on div "1p Electric scooter for sale £1,000 Extremely low mileage Includes battery char…" at bounding box center [772, 303] width 619 height 336
click at [648, 436] on p "It has been out of use lately." at bounding box center [772, 443] width 589 height 15
copy div "Electric scooter for sale £1,000 Extremely low mileage Includes battery charger…"
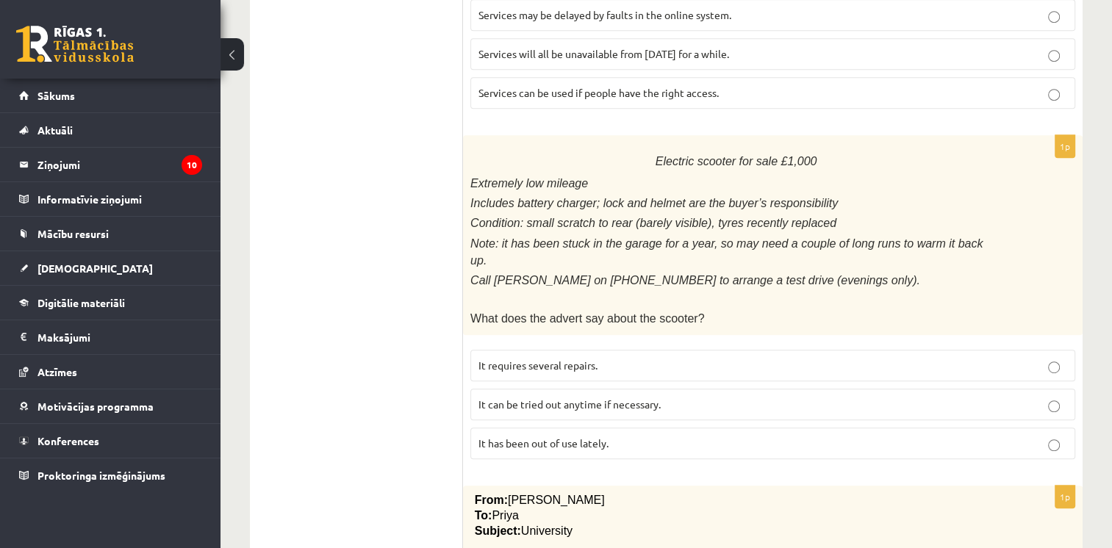
click at [439, 107] on ul "A Grammar B Reading C Reading D Listening Answer the question" at bounding box center [364, 464] width 198 height 2044
click at [564, 437] on span "It has been out of use lately." at bounding box center [543, 443] width 130 height 13
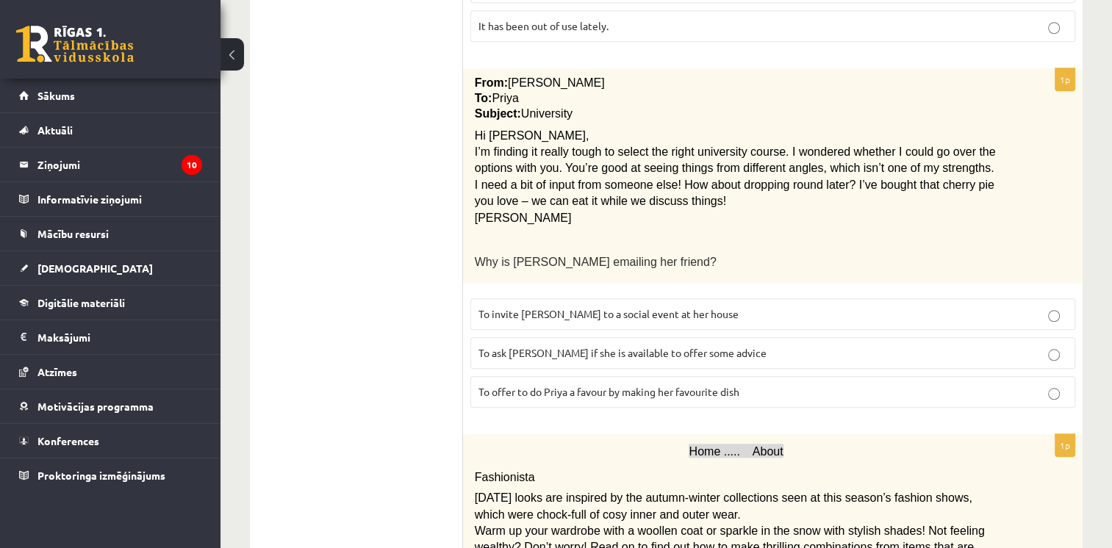
scroll to position [1240, 0]
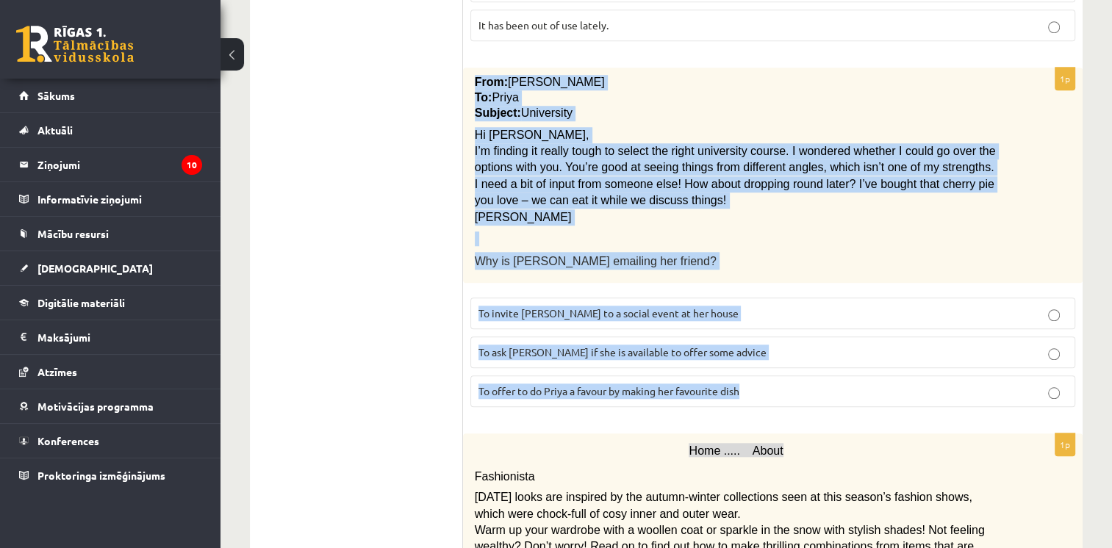
drag, startPoint x: 466, startPoint y: 35, endPoint x: 785, endPoint y: 341, distance: 442.3
click at [785, 341] on div "1p From: Emily To: Priya Subject: University Hi Priya, I’m finding it really to…" at bounding box center [772, 243] width 619 height 351
copy div "From: Emily To: Priya Subject: University Hi Priya, I’m finding it really tough…"
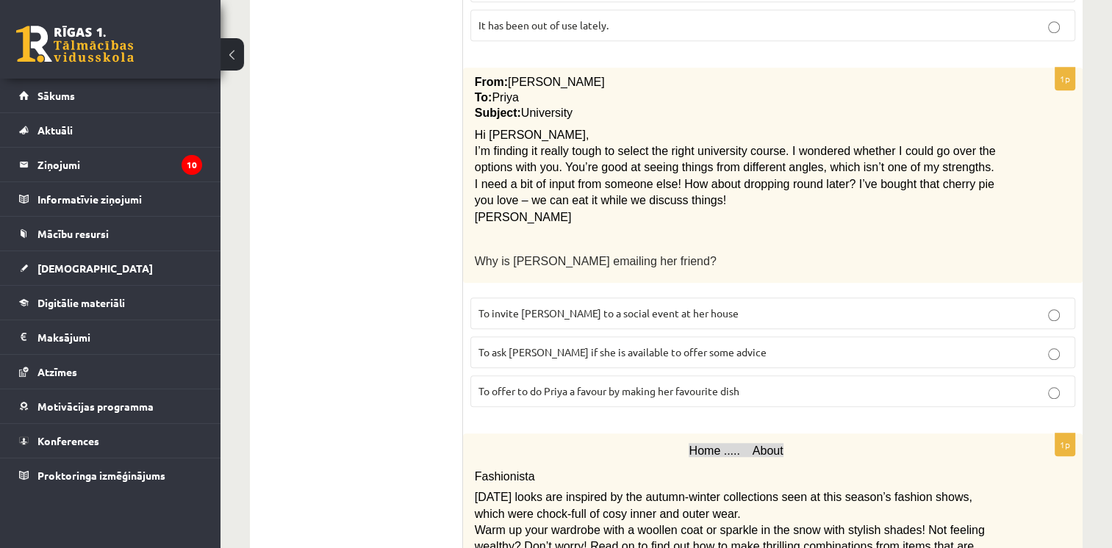
click at [378, 85] on ul "A Grammar B Reading C Reading D Listening Answer the question" at bounding box center [364, 46] width 198 height 2044
click at [608, 345] on span "To ask Priya if she is available to offer some advice" at bounding box center [622, 351] width 288 height 13
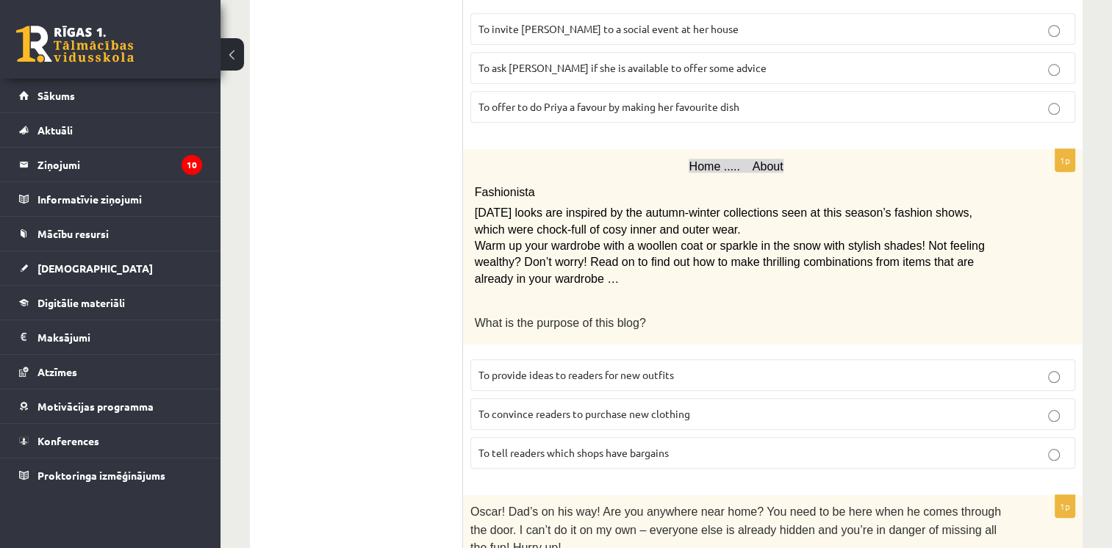
scroll to position [1527, 0]
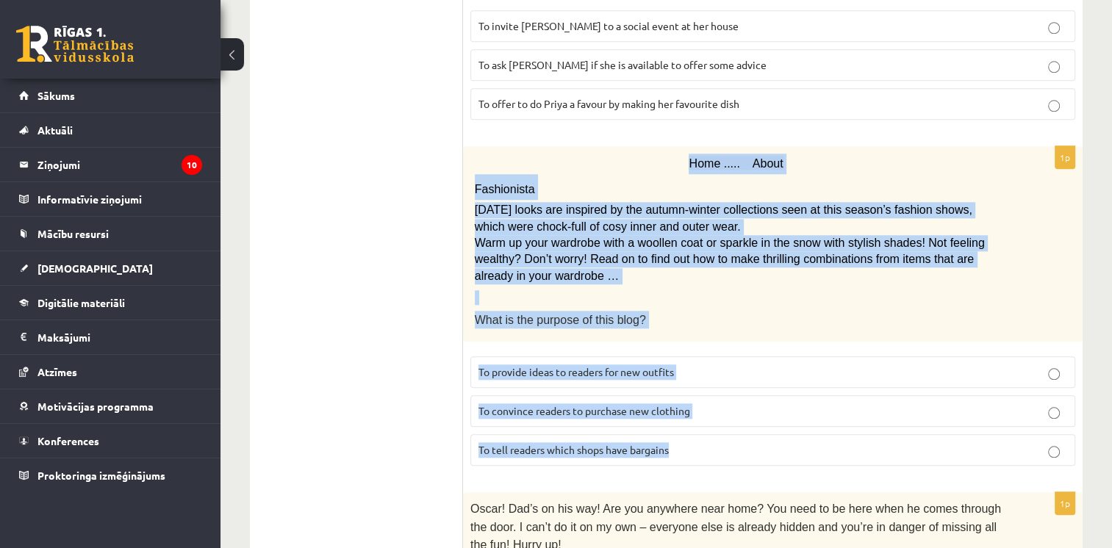
drag, startPoint x: 476, startPoint y: 110, endPoint x: 736, endPoint y: 401, distance: 390.3
click at [736, 401] on div "1p Home ..... About Fashionista Today’s looks are inspired by the autumn-winter…" at bounding box center [772, 311] width 619 height 331
copy div "Home ..... About Fashionista Today’s looks are inspired by the autumn-winter co…"
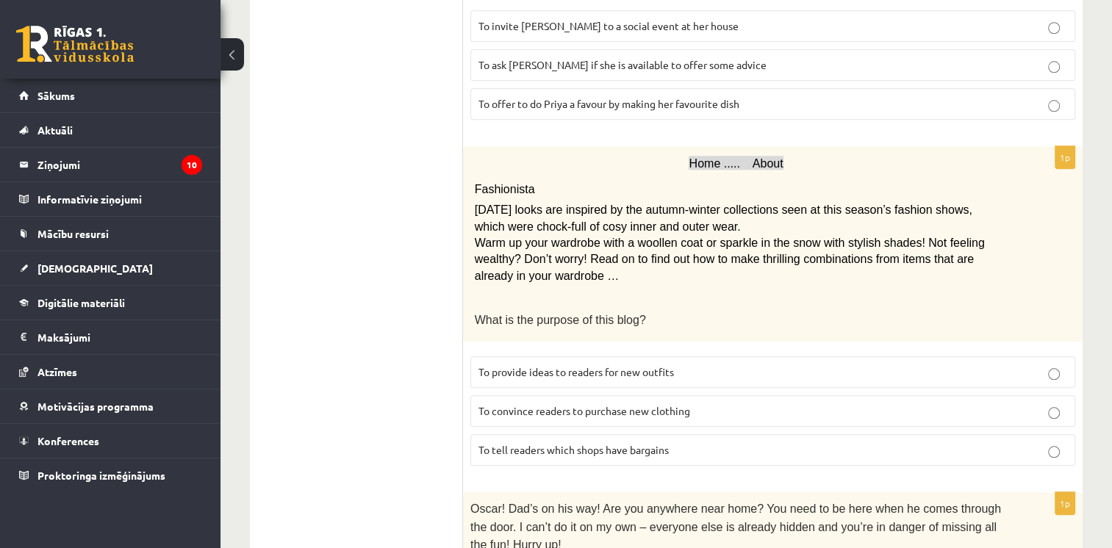
click at [607, 365] on span "To provide ideas to readers for new outfits" at bounding box center [575, 371] width 195 height 13
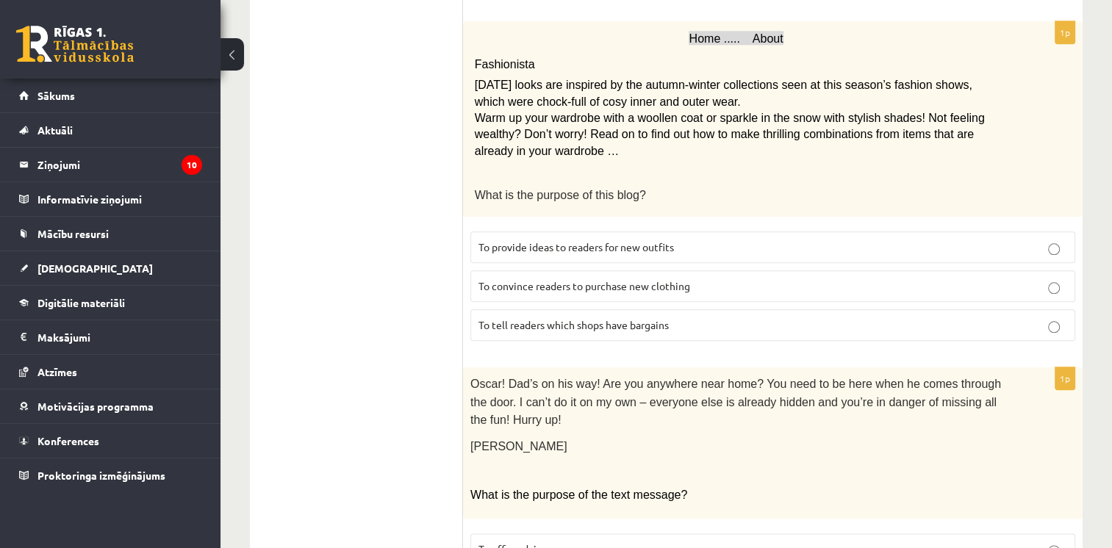
scroll to position [1734, 0]
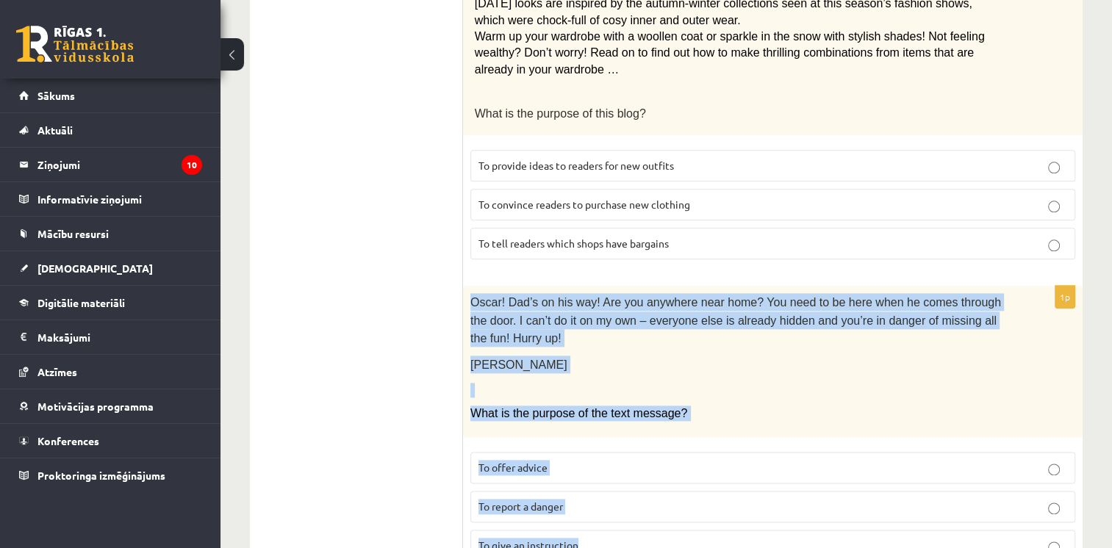
drag, startPoint x: 471, startPoint y: 251, endPoint x: 615, endPoint y: 473, distance: 264.6
click at [615, 473] on div "1p Oscar! Dad’s on his way! Are you anywhere near home? You need to be here whe…" at bounding box center [772, 429] width 619 height 287
drag, startPoint x: 615, startPoint y: 473, endPoint x: 574, endPoint y: 268, distance: 209.1
copy div "Oscar! Dad’s on his way! Are you anywhere near home? You need to be here when h…"
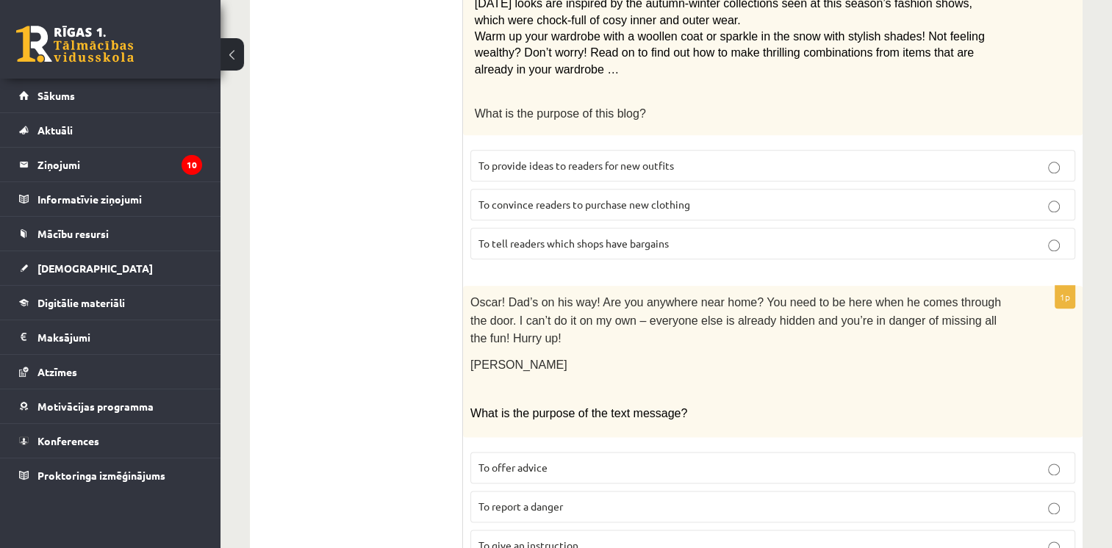
click at [567, 222] on div "1p Home ..... About Fashionista Today’s looks are inspired by the autumn-winter…" at bounding box center [772, 105] width 619 height 331
click at [597, 538] on p "To give an instruction" at bounding box center [772, 545] width 589 height 15
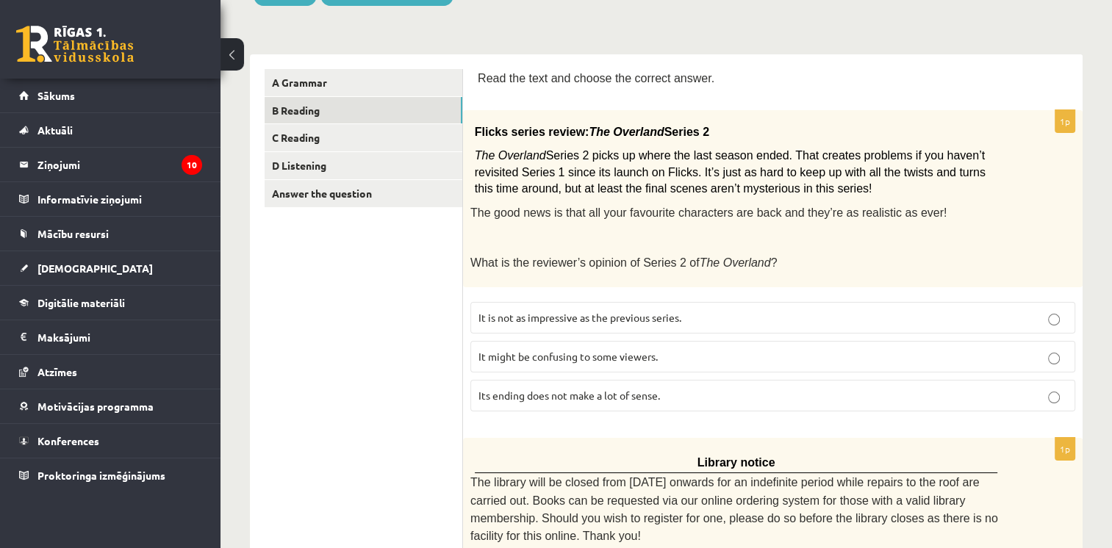
scroll to position [189, 0]
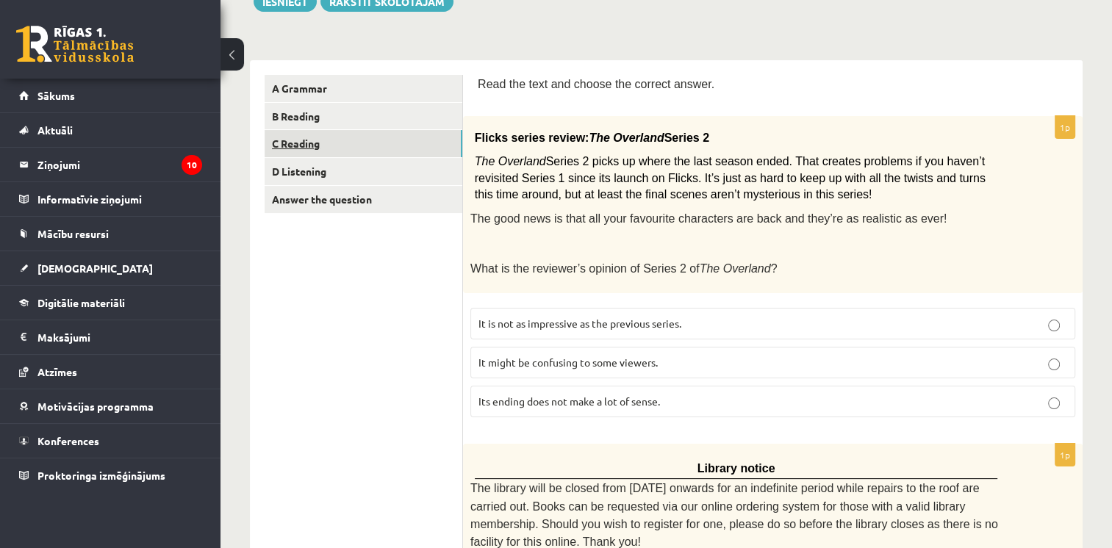
click at [328, 149] on link "C Reading" at bounding box center [364, 143] width 198 height 27
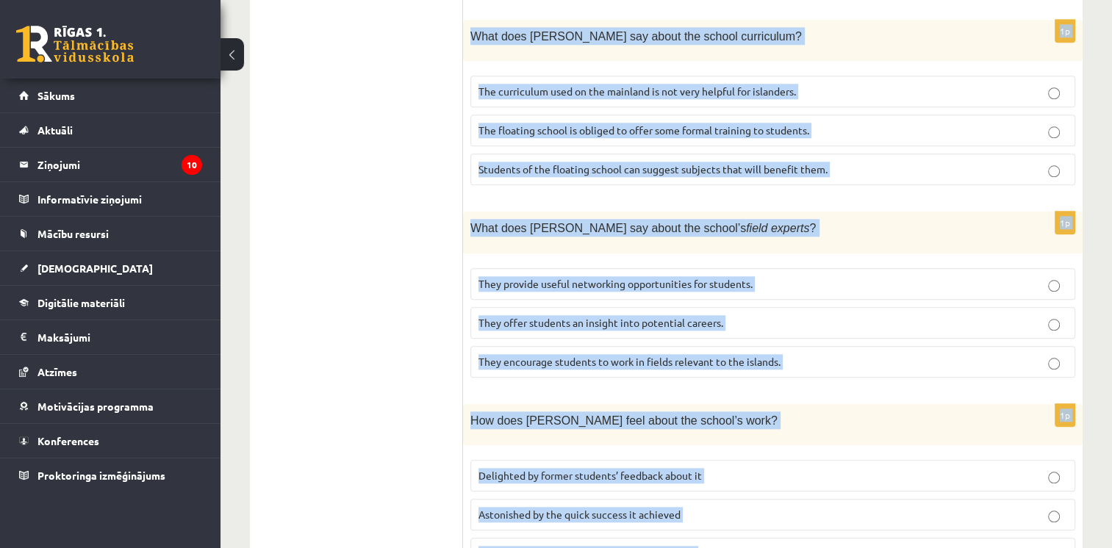
scroll to position [1450, 0]
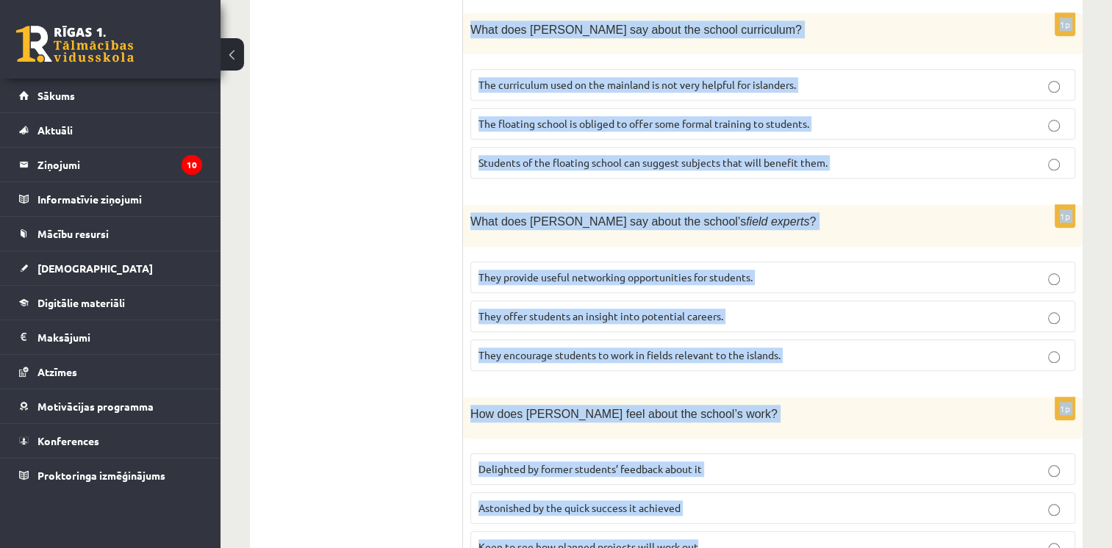
drag, startPoint x: 476, startPoint y: 100, endPoint x: 1020, endPoint y: 489, distance: 668.5
copy form "Read the article about an unusual school and choose the correct answer for each…"
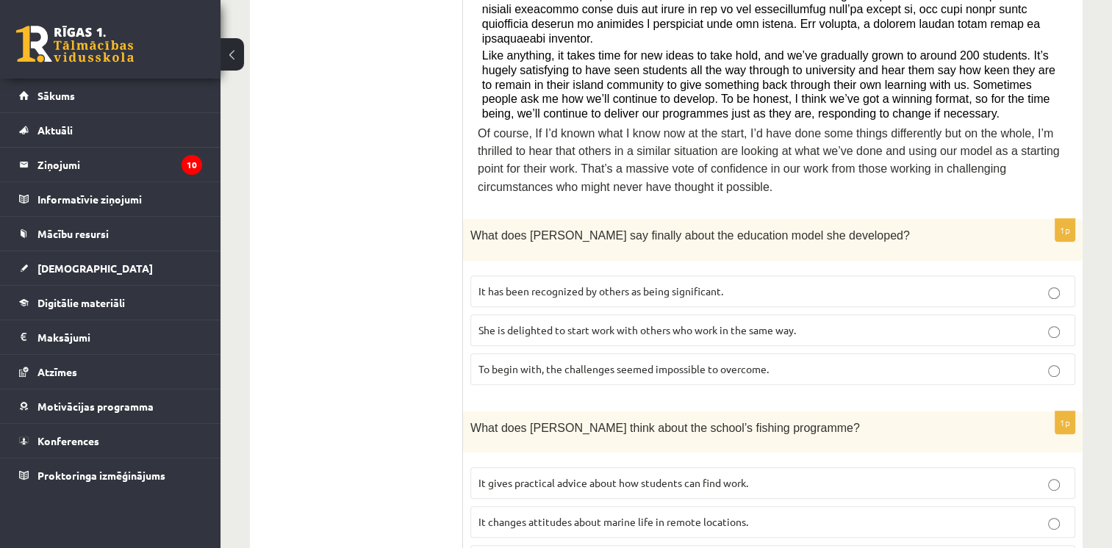
scroll to position [652, 0]
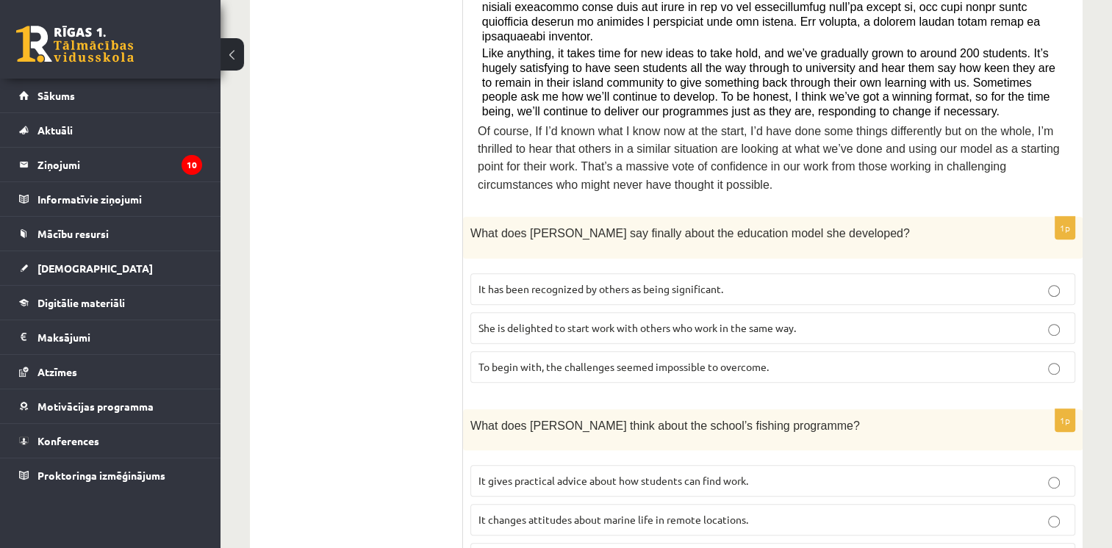
click at [717, 273] on label "It has been recognized by others as being significant." at bounding box center [772, 289] width 605 height 32
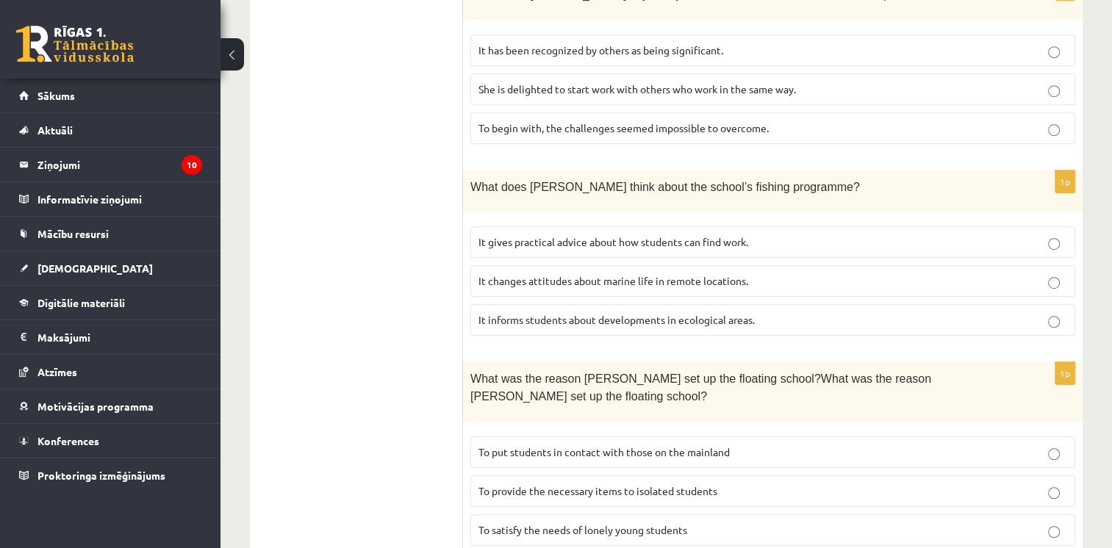
scroll to position [890, 0]
click at [632, 314] on span "It informs students about developments in ecological areas." at bounding box center [616, 320] width 276 height 13
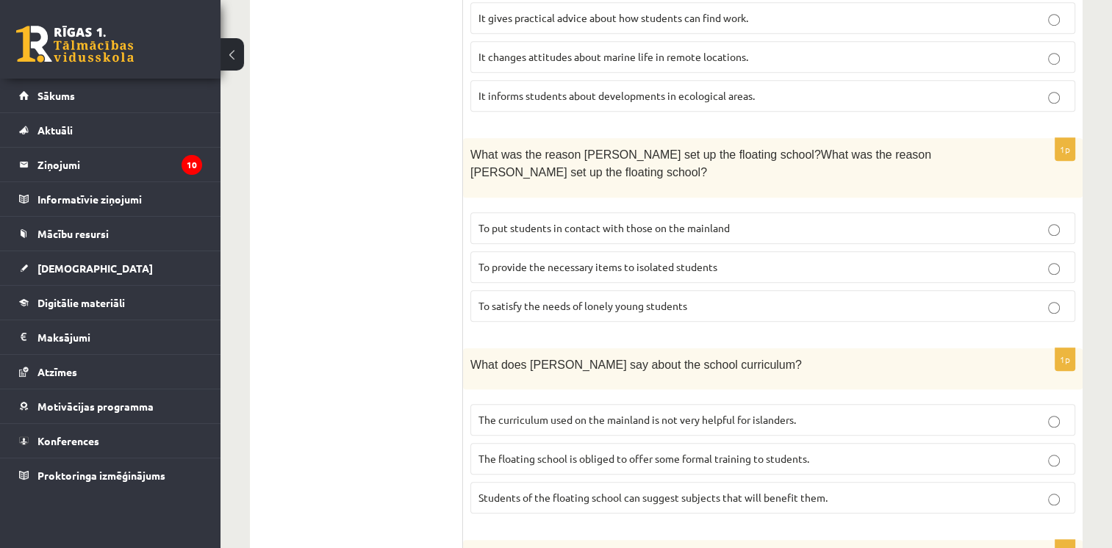
scroll to position [1116, 0]
click at [626, 259] on span "To provide the necessary items to isolated students" at bounding box center [597, 265] width 239 height 13
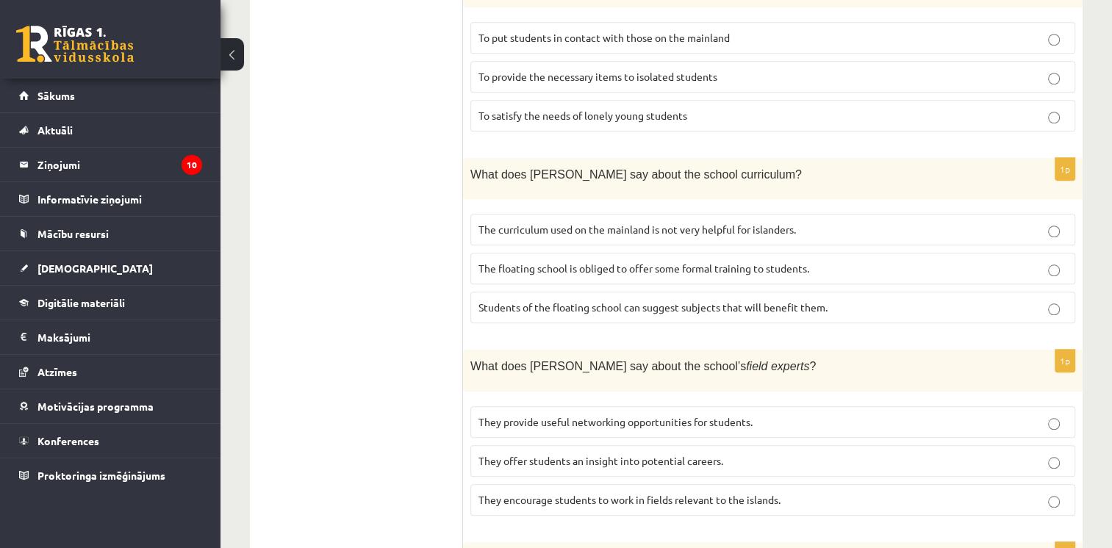
scroll to position [1310, 0]
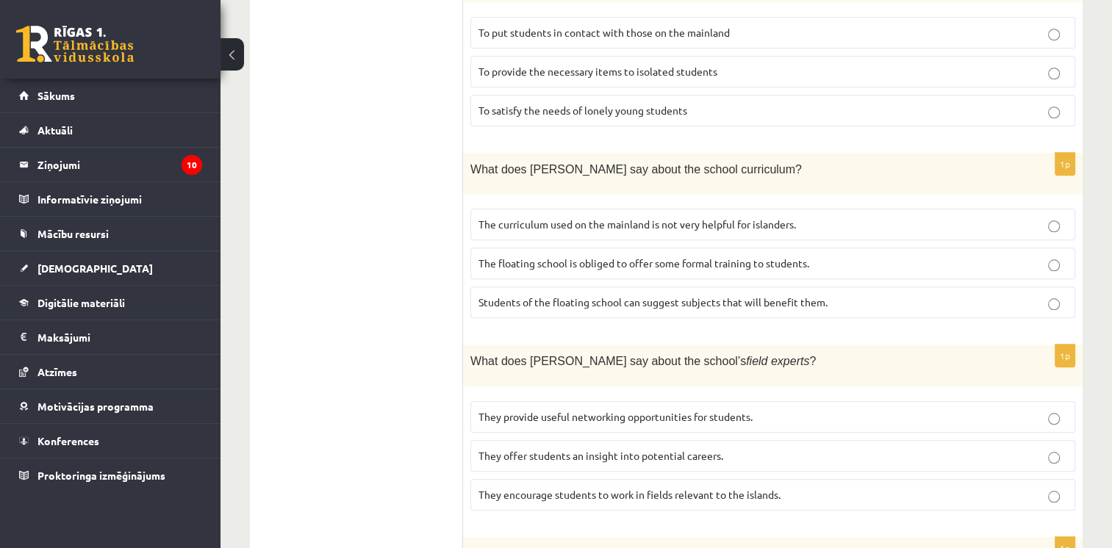
click at [683, 218] on span "The curriculum used on the mainland is not very helpful for islanders." at bounding box center [636, 224] width 317 height 13
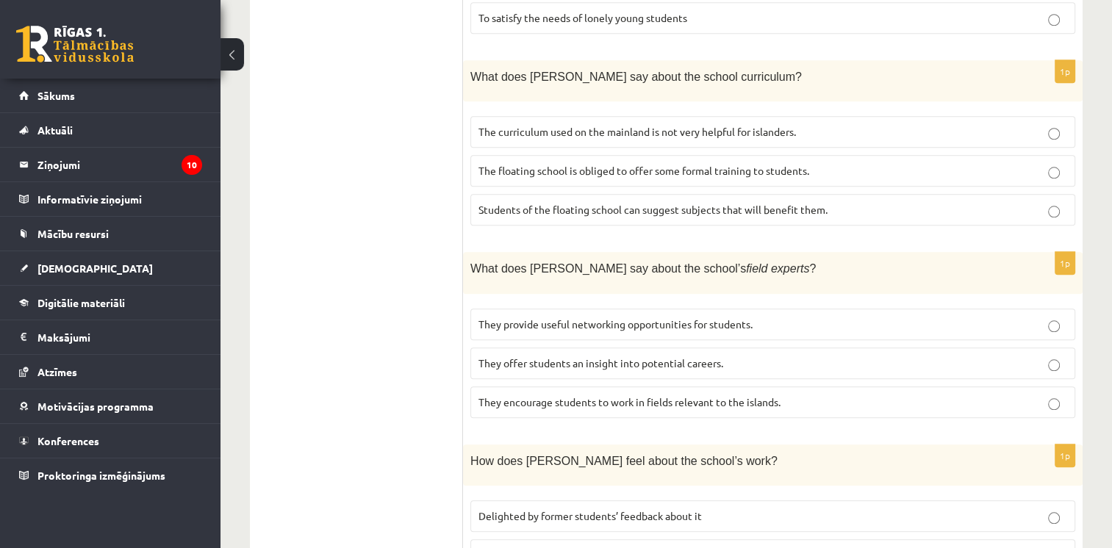
scroll to position [1450, 0]
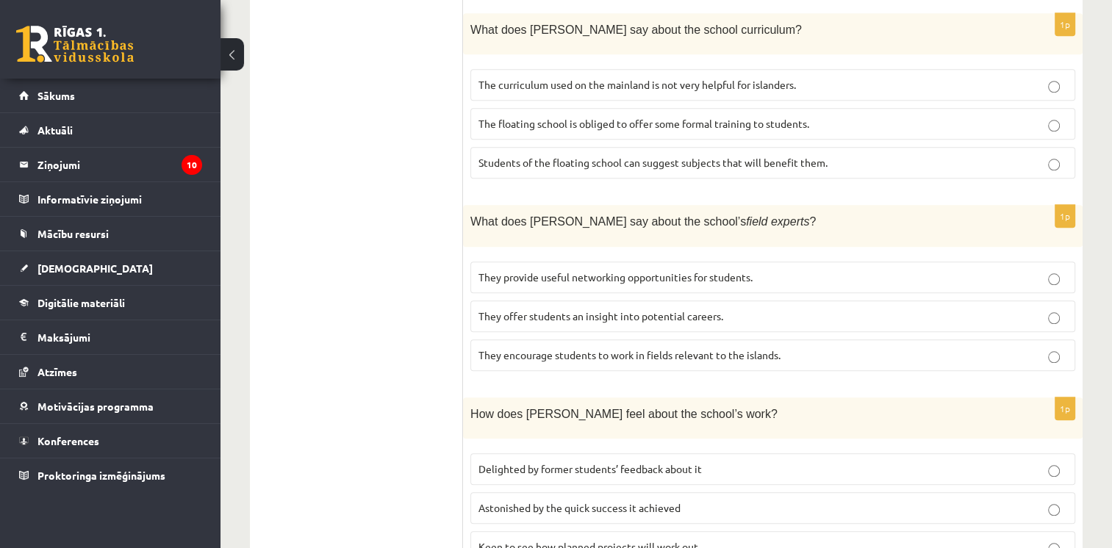
click at [636, 309] on span "They offer students an insight into potential careers." at bounding box center [600, 315] width 245 height 13
click at [664, 462] on span "Delighted by former students’ feedback about it" at bounding box center [589, 468] width 223 height 13
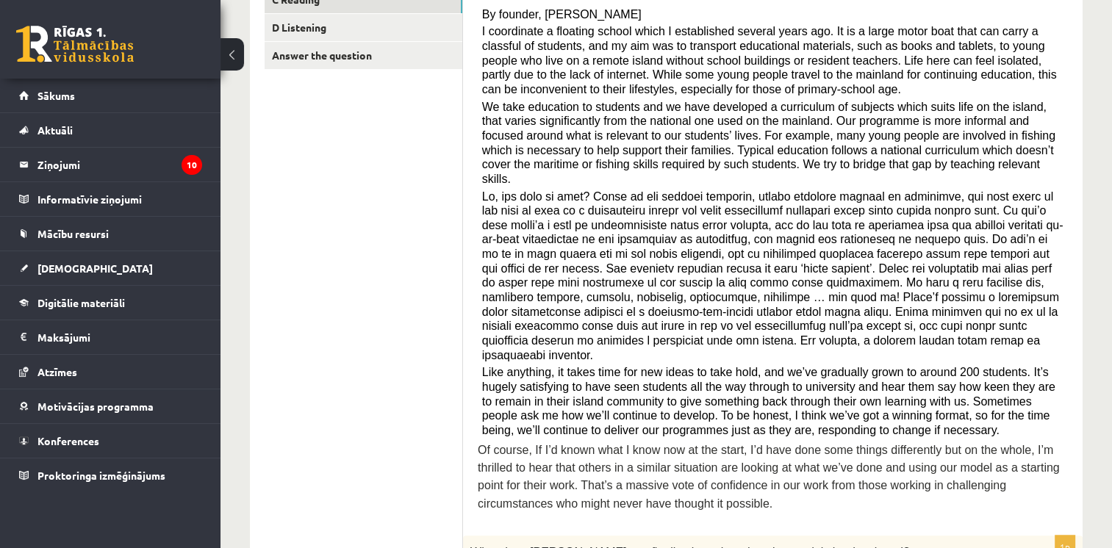
scroll to position [0, 0]
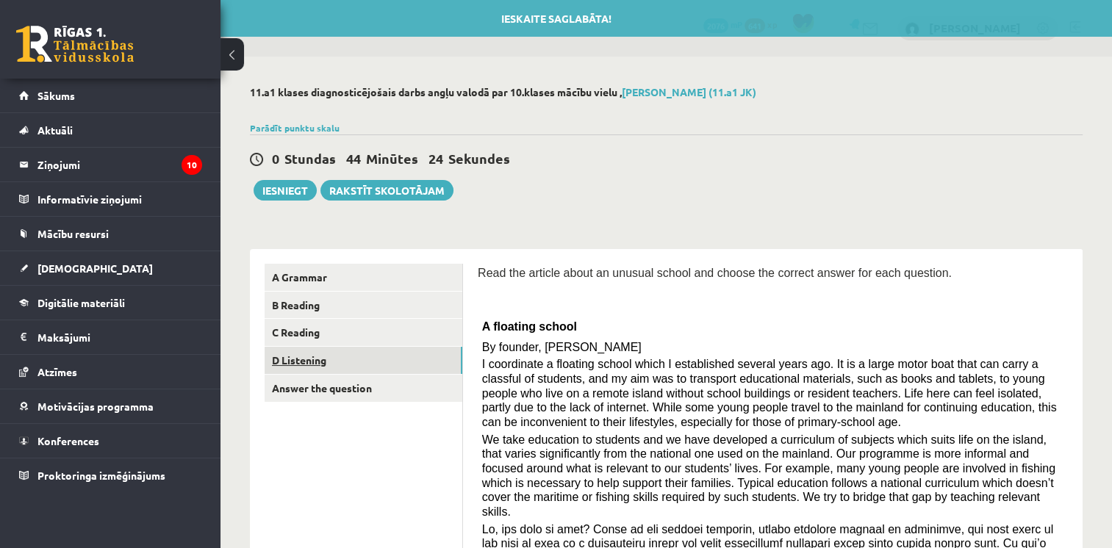
click at [309, 368] on link "D Listening" at bounding box center [364, 360] width 198 height 27
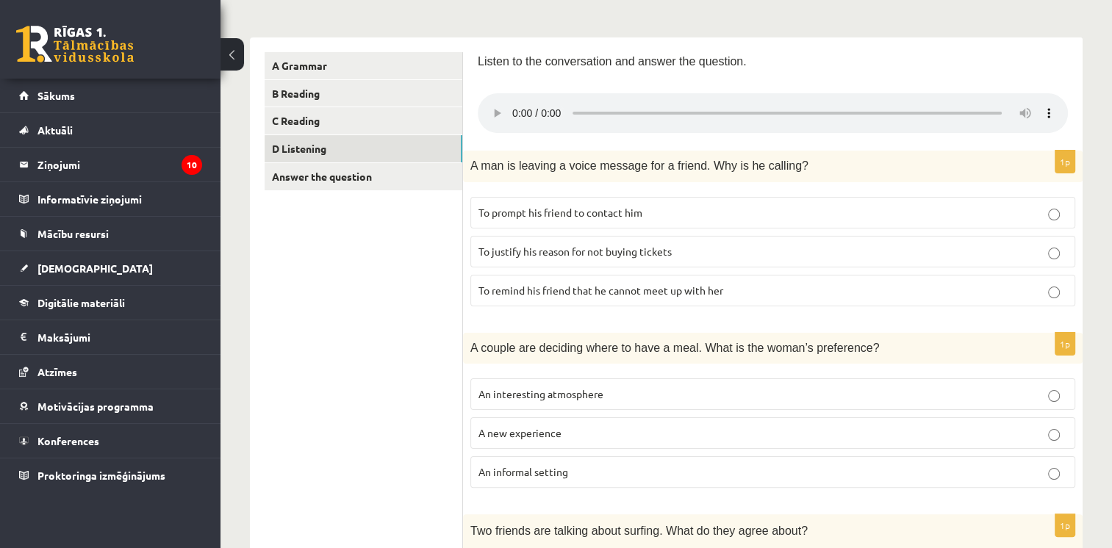
scroll to position [213, 0]
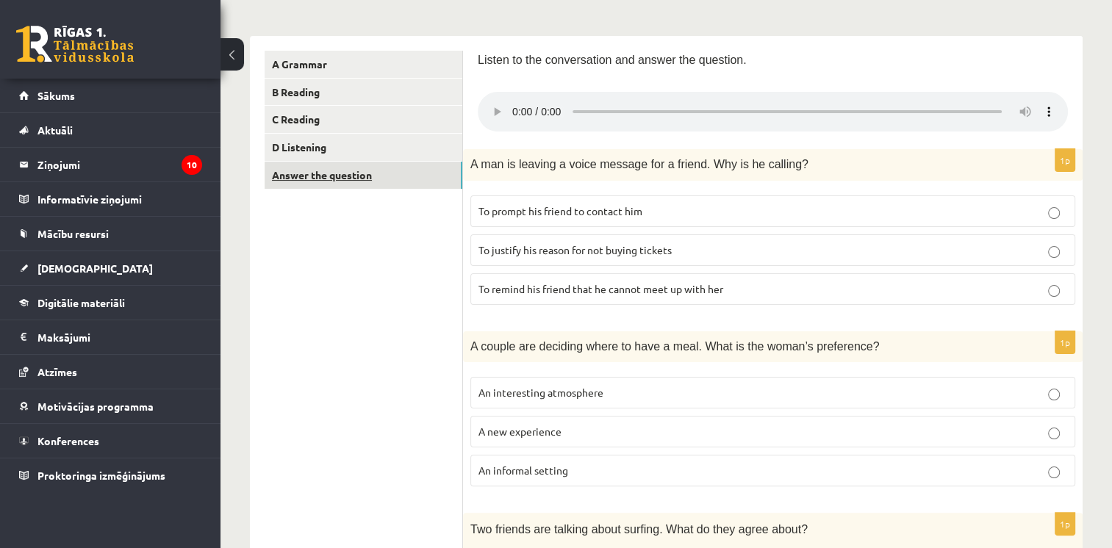
click at [341, 177] on link "Answer the question" at bounding box center [364, 175] width 198 height 27
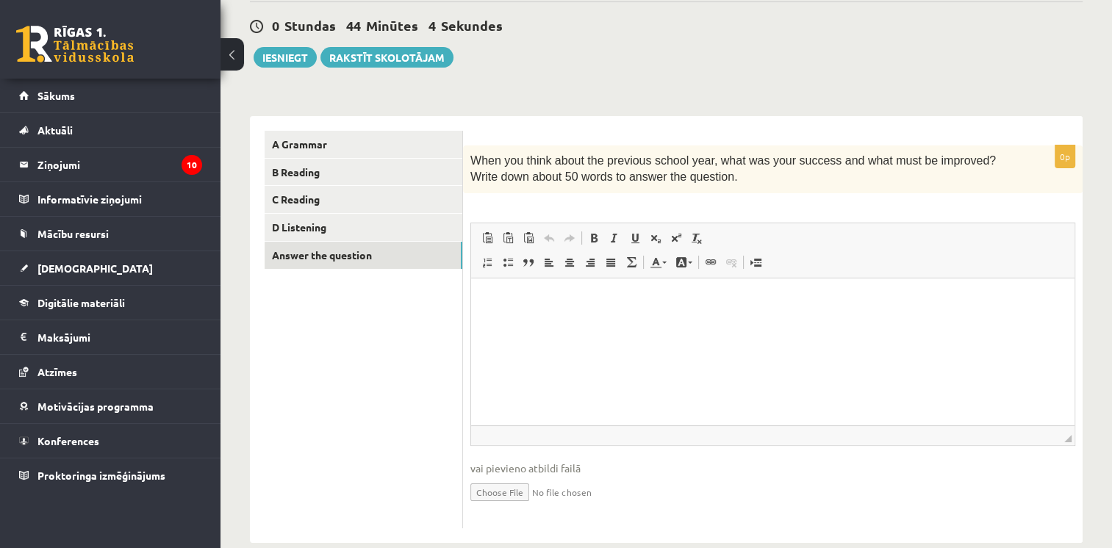
scroll to position [0, 0]
click at [541, 292] on p "Editor, wiswyg-editor-user-answer-47024924251960" at bounding box center [773, 299] width 574 height 15
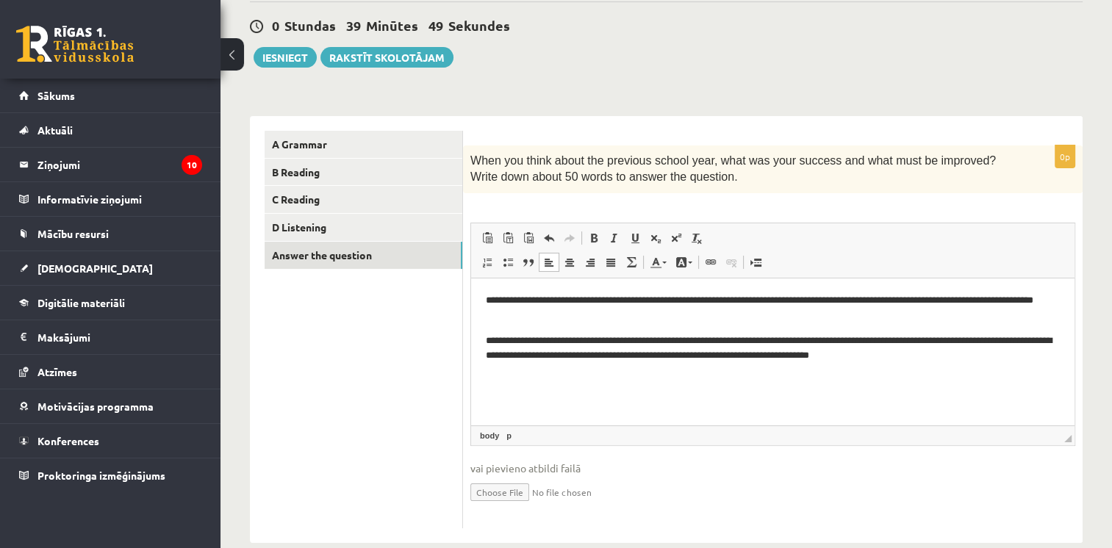
click at [892, 352] on p "**********" at bounding box center [773, 348] width 575 height 31
click at [969, 353] on p "**********" at bounding box center [773, 348] width 575 height 31
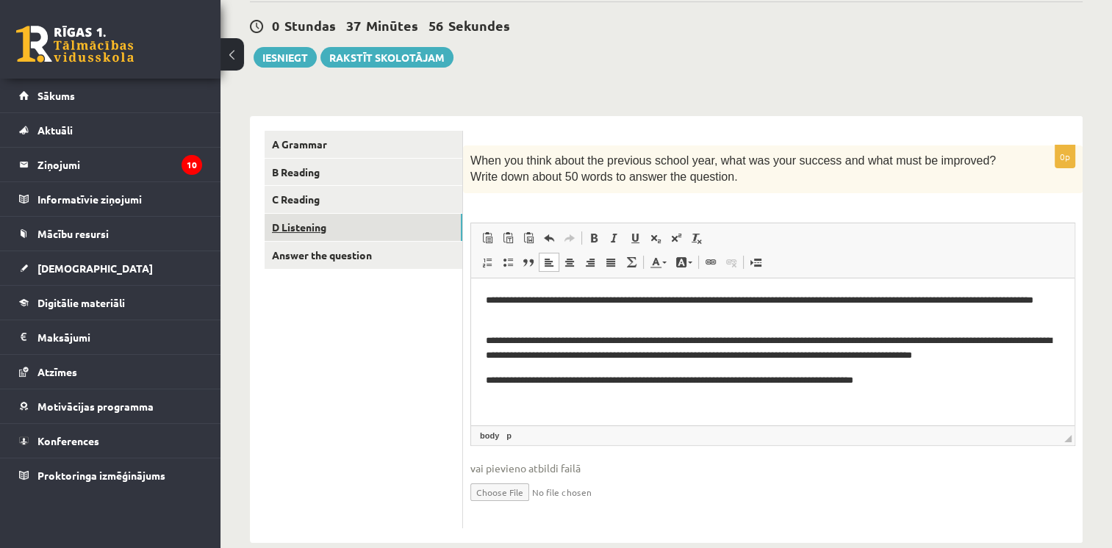
click at [414, 233] on link "D Listening" at bounding box center [364, 227] width 198 height 27
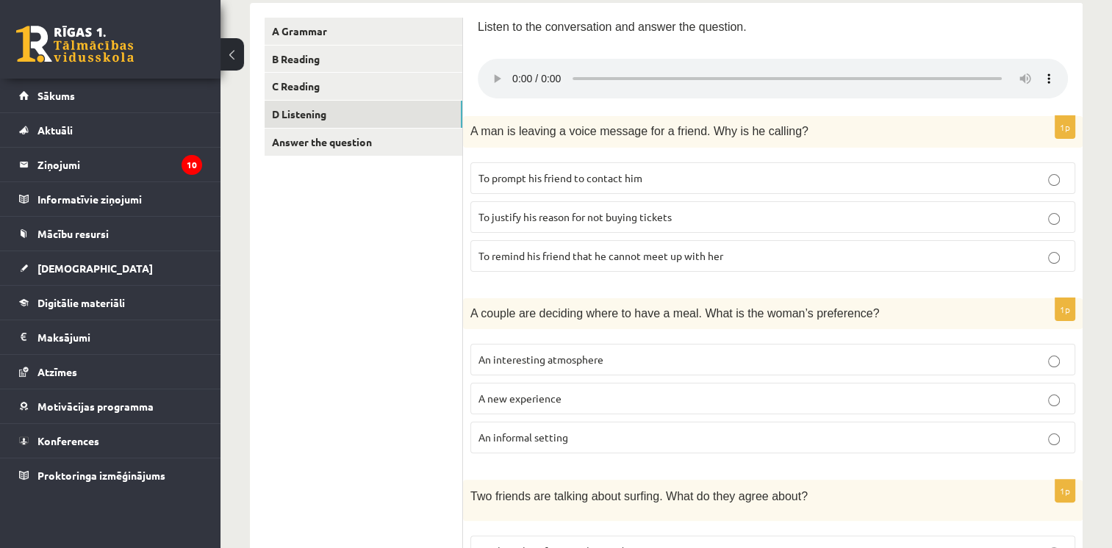
scroll to position [276, 0]
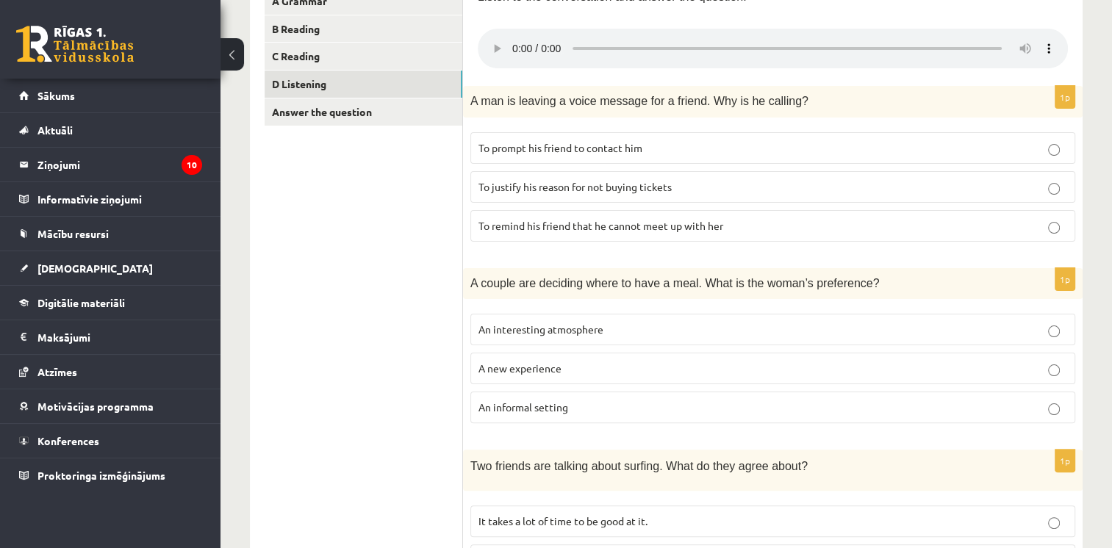
click at [644, 223] on span "To remind his friend that he cannot meet up with her" at bounding box center [600, 225] width 245 height 13
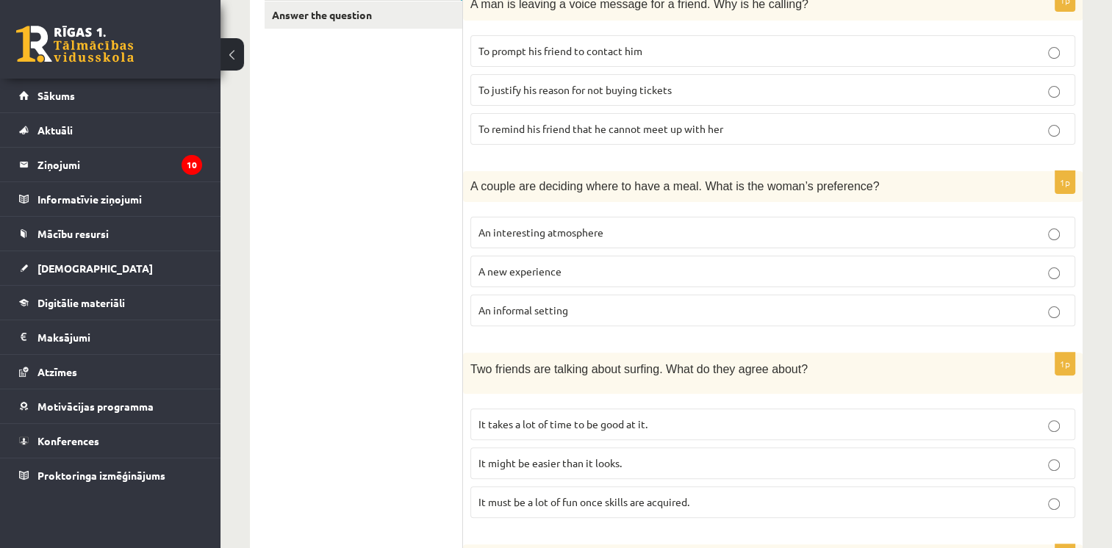
scroll to position [373, 0]
click at [589, 226] on span "An interesting atmosphere" at bounding box center [540, 232] width 125 height 13
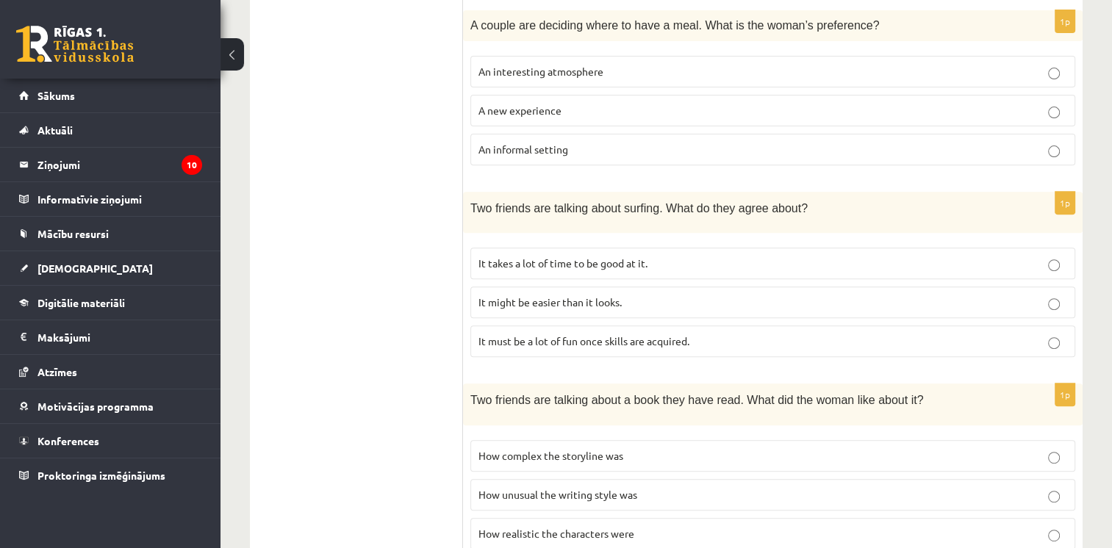
scroll to position [537, 0]
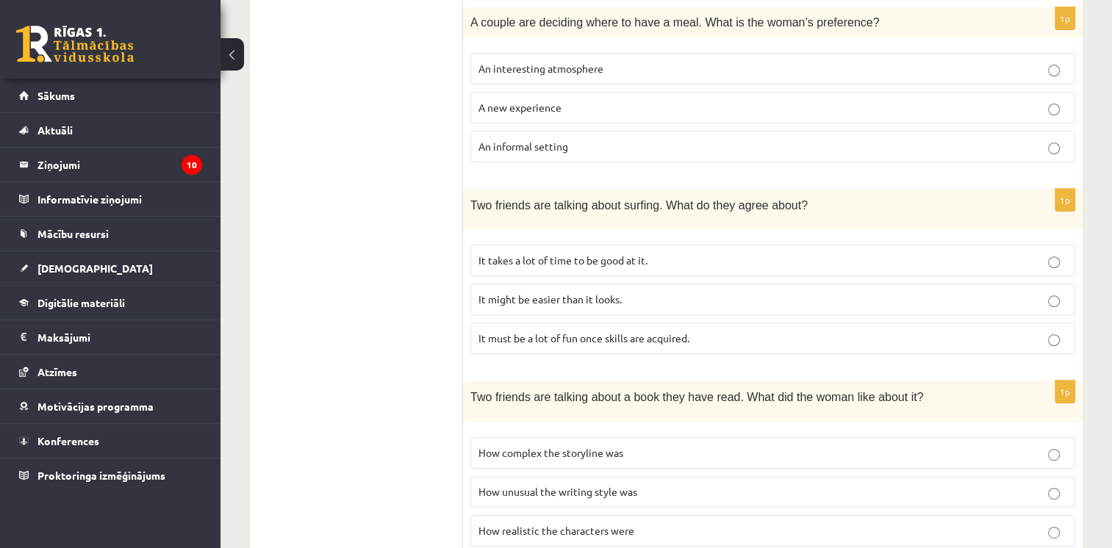
click at [629, 96] on label "A new experience" at bounding box center [772, 108] width 605 height 32
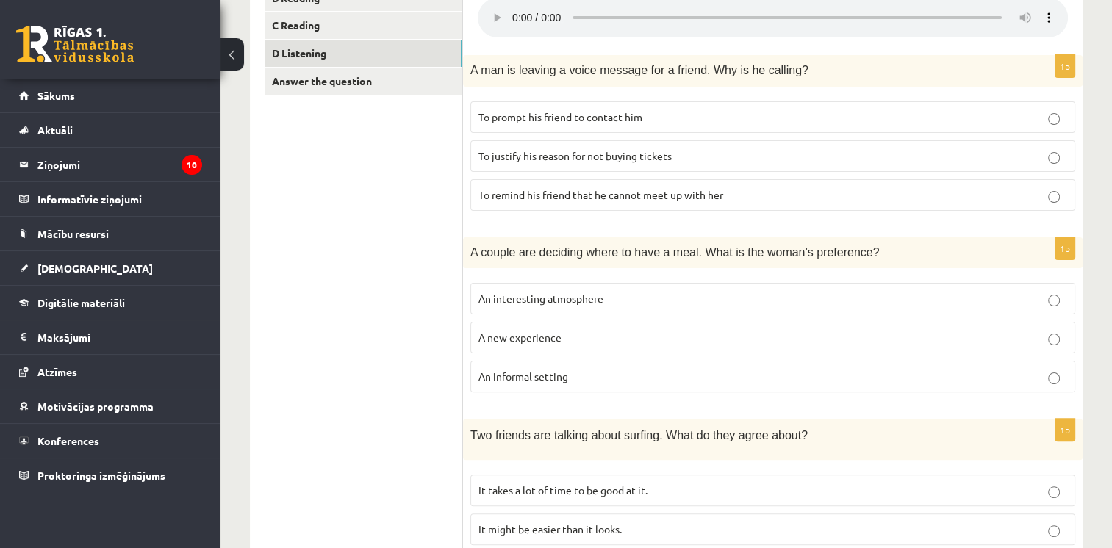
scroll to position [303, 0]
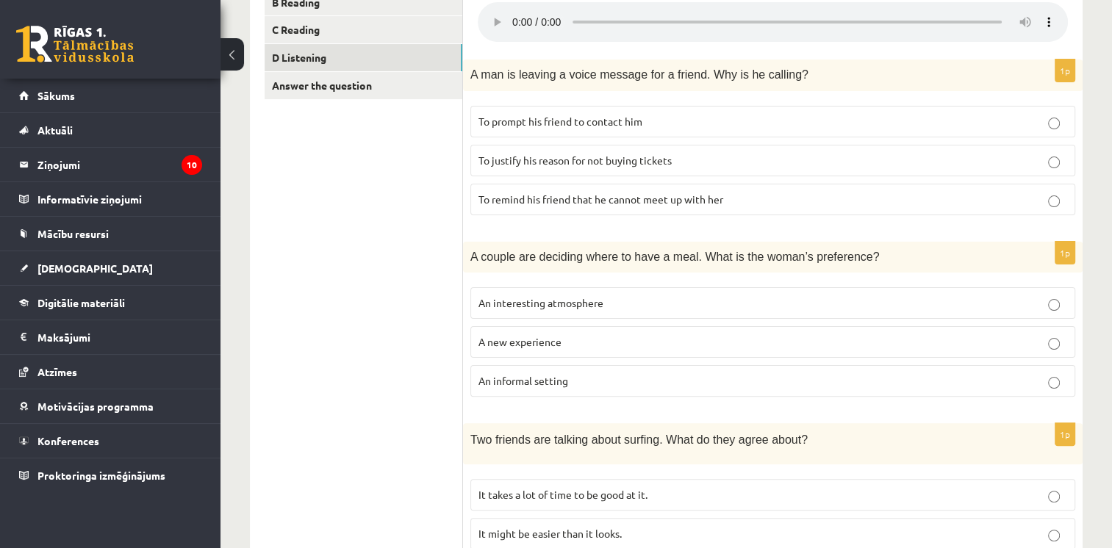
click at [737, 163] on p "To justify his reason for not buying tickets" at bounding box center [772, 160] width 589 height 15
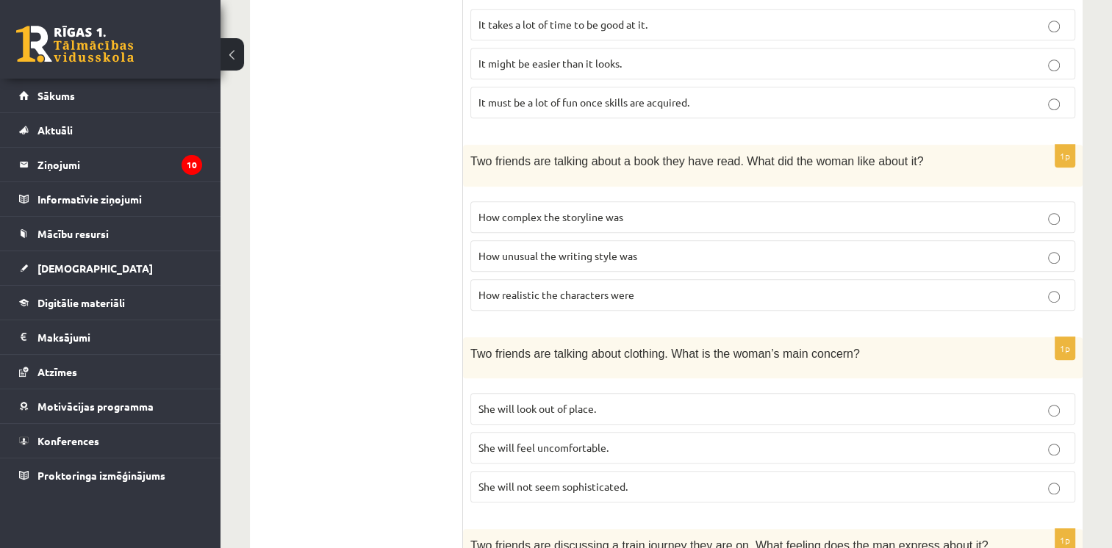
scroll to position [772, 0]
click at [631, 251] on span "How unusual the writing style was" at bounding box center [557, 257] width 159 height 13
click at [623, 295] on p "How realistic the characters were" at bounding box center [772, 296] width 589 height 15
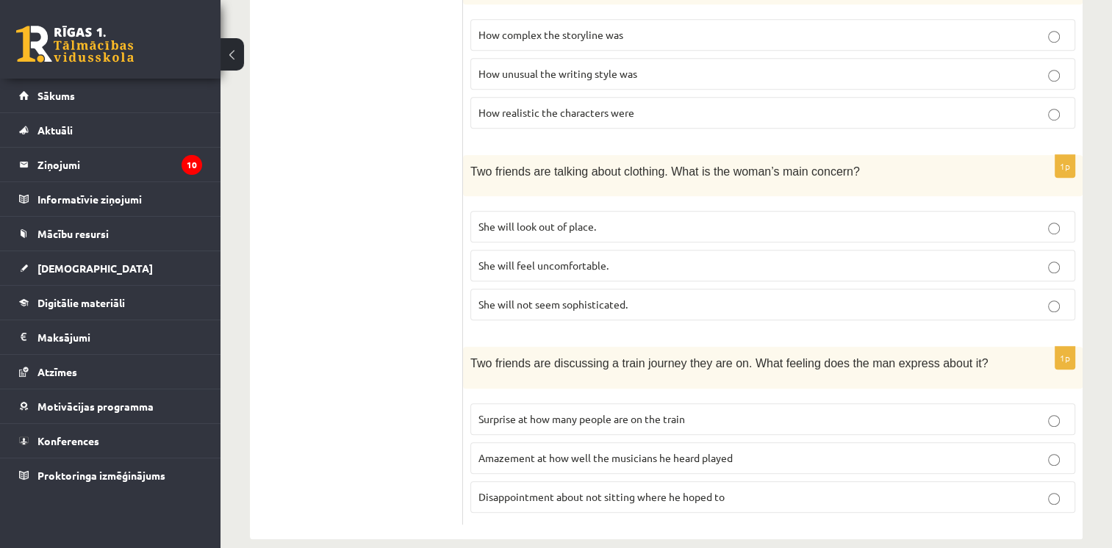
scroll to position [956, 0]
click at [617, 265] on label "She will feel uncomfortable." at bounding box center [772, 265] width 605 height 32
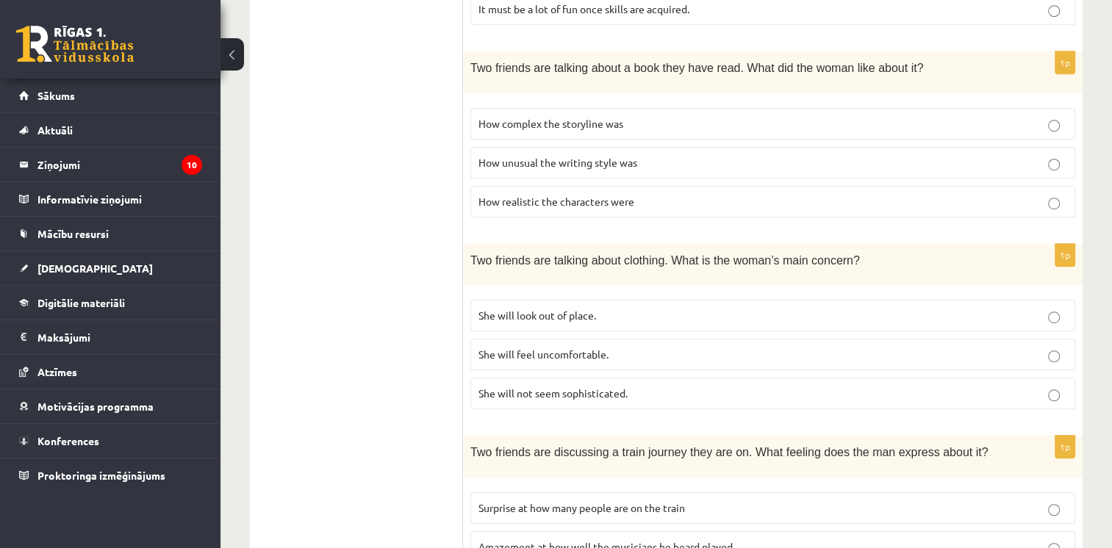
scroll to position [965, 0]
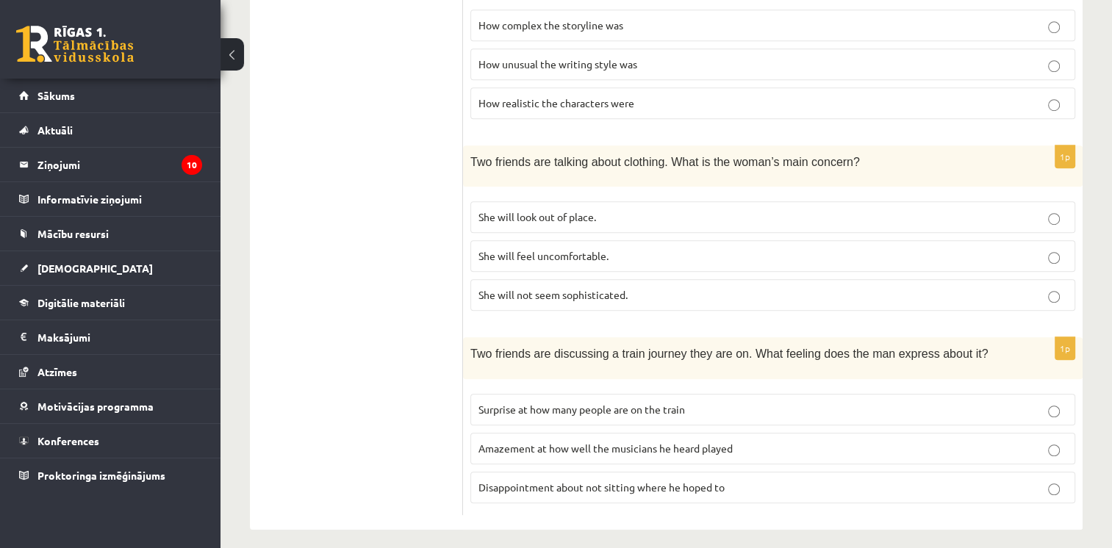
click at [587, 403] on span "Surprise at how many people are on the train" at bounding box center [581, 409] width 206 height 13
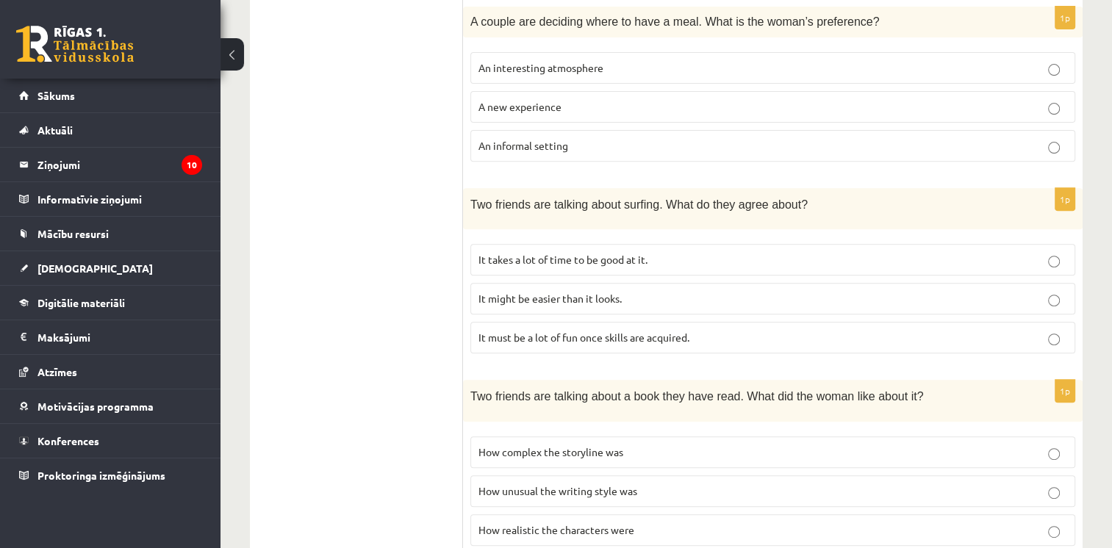
scroll to position [536, 0]
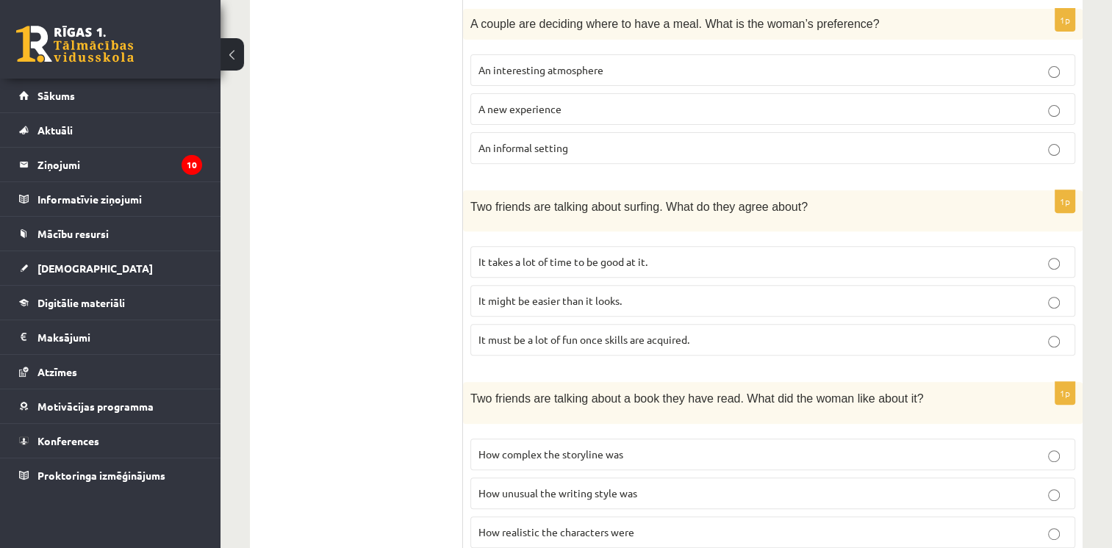
click at [639, 300] on p "It might be easier than it looks." at bounding box center [772, 300] width 589 height 15
click at [629, 345] on label "It must be a lot of fun once skills are acquired." at bounding box center [772, 340] width 605 height 32
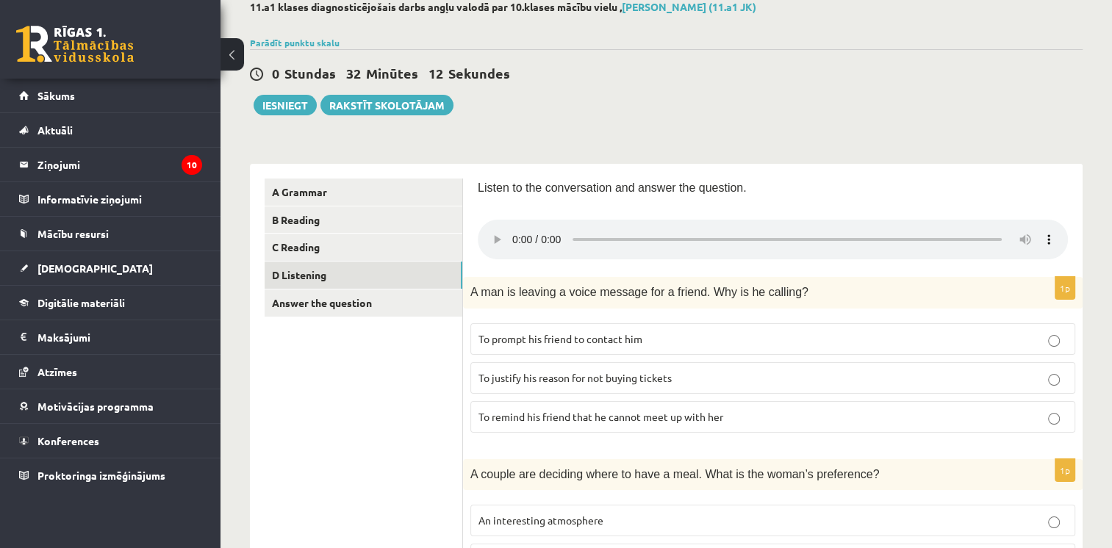
scroll to position [0, 0]
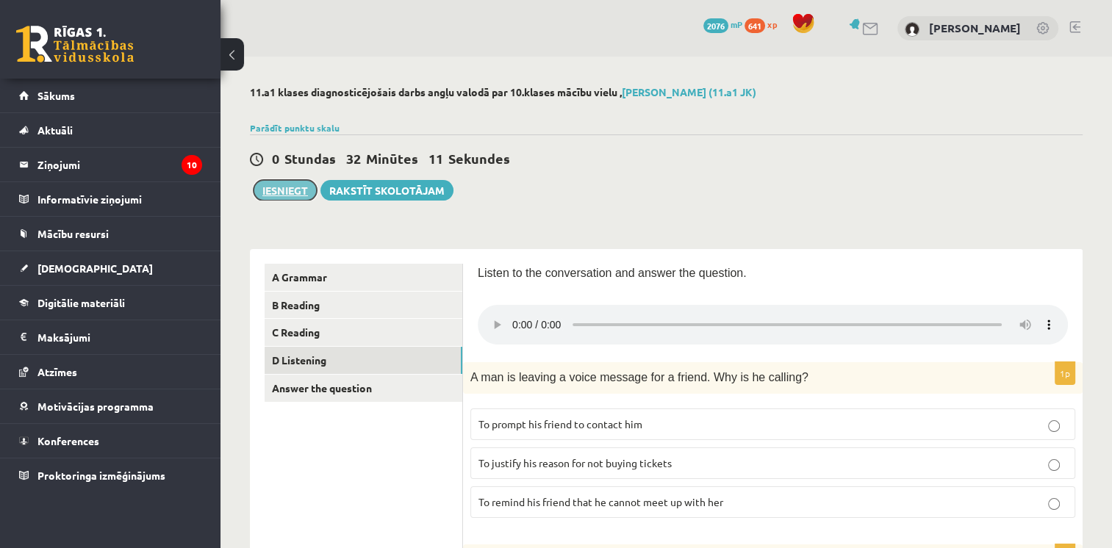
click at [265, 194] on button "Iesniegt" at bounding box center [285, 190] width 63 height 21
